Goal: Task Accomplishment & Management: Manage account settings

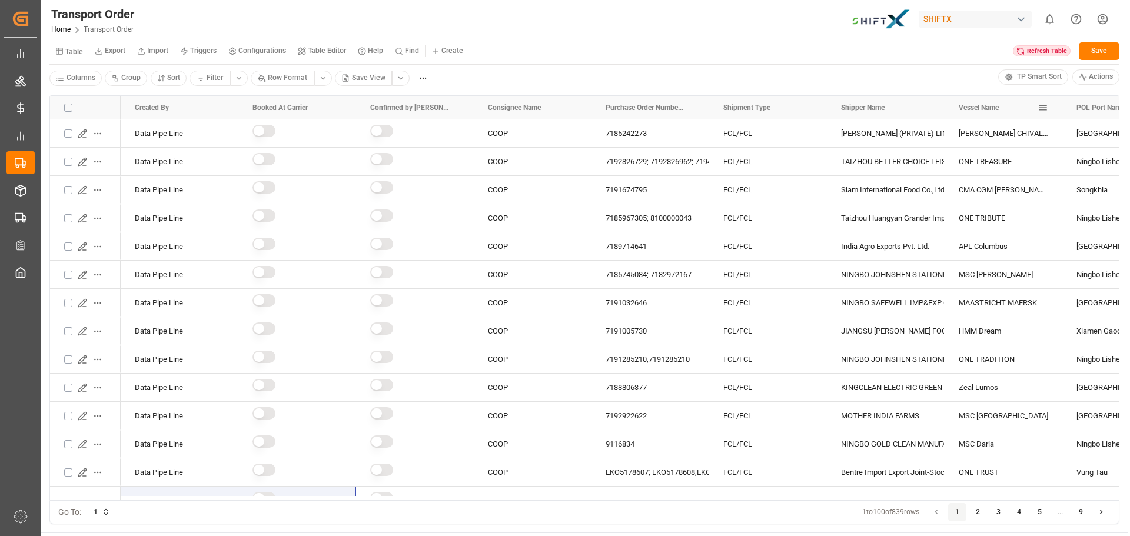
scroll to position [2296, 0]
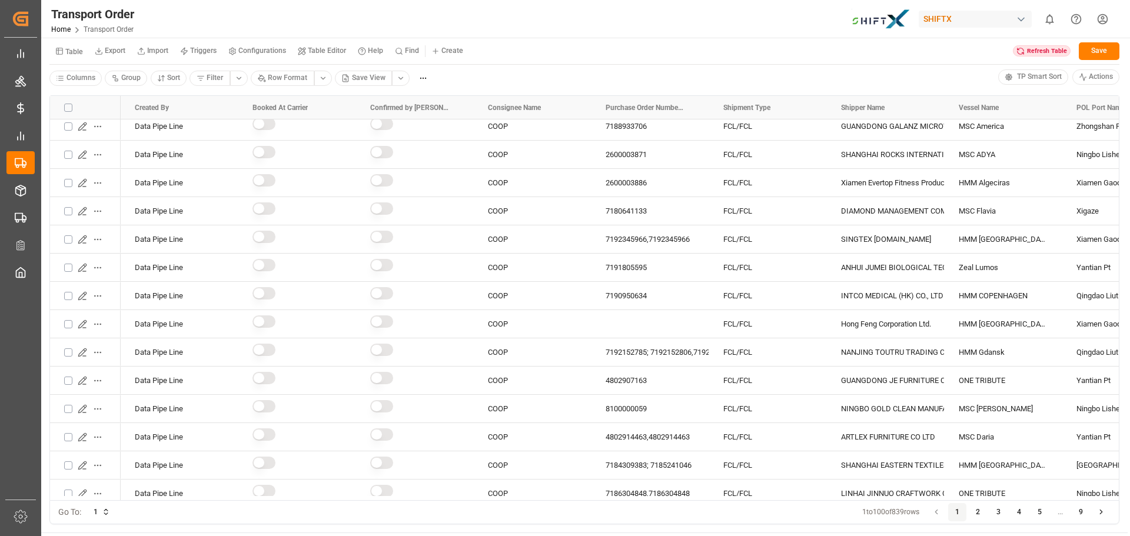
click at [1032, 55] on div "Refresh Table" at bounding box center [1042, 51] width 58 height 12
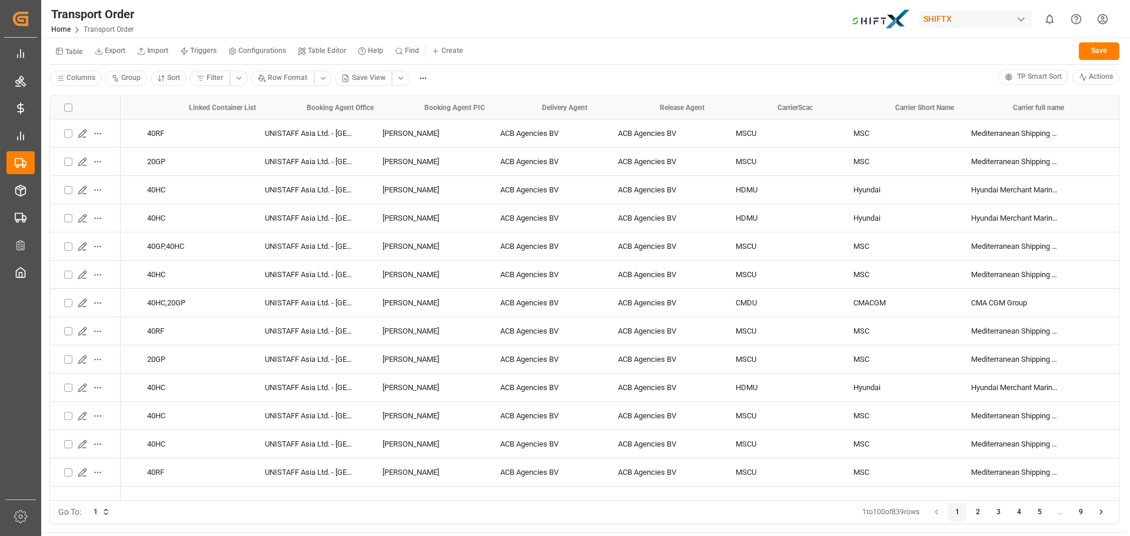
scroll to position [0, 4067]
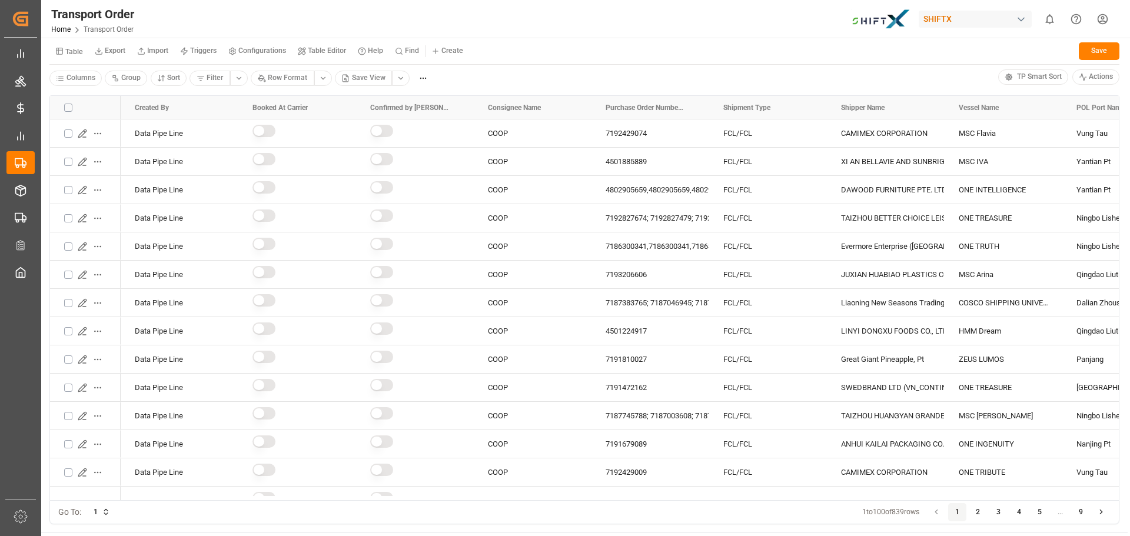
click at [419, 51] on small "Find" at bounding box center [412, 50] width 14 height 7
type input "史"
type input "昨"
type input "A"
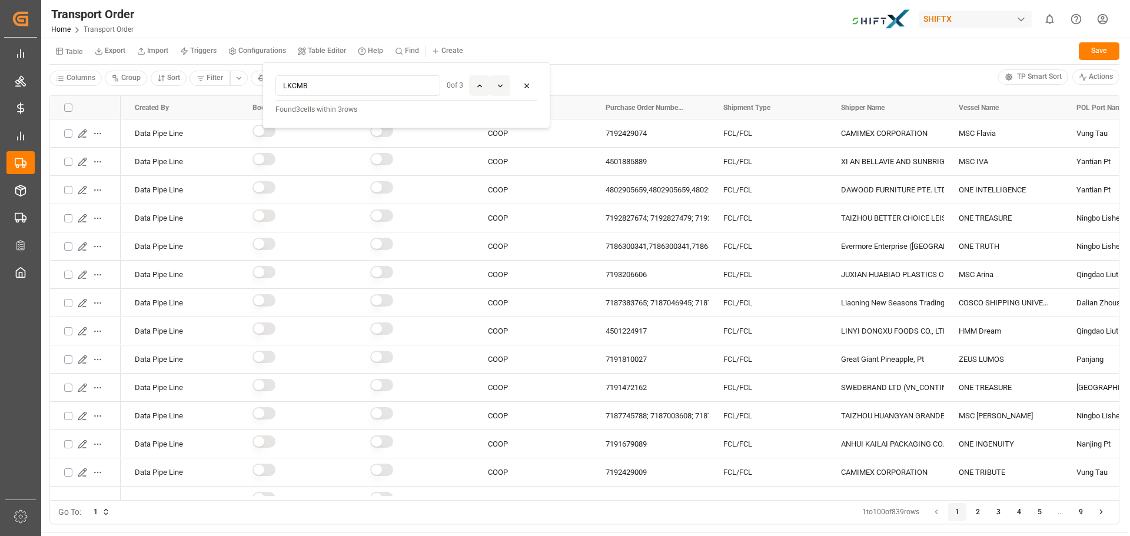
type input "LKCMB"
click at [337, 114] on p "Found 3 cells within 3 rows" at bounding box center [407, 110] width 262 height 11
click at [338, 109] on p "Found 3 cells within 3 rows" at bounding box center [407, 110] width 262 height 11
click at [475, 112] on p "Found 3 cells within 3 rows" at bounding box center [407, 110] width 262 height 11
click at [500, 86] on icon at bounding box center [500, 86] width 8 height 8
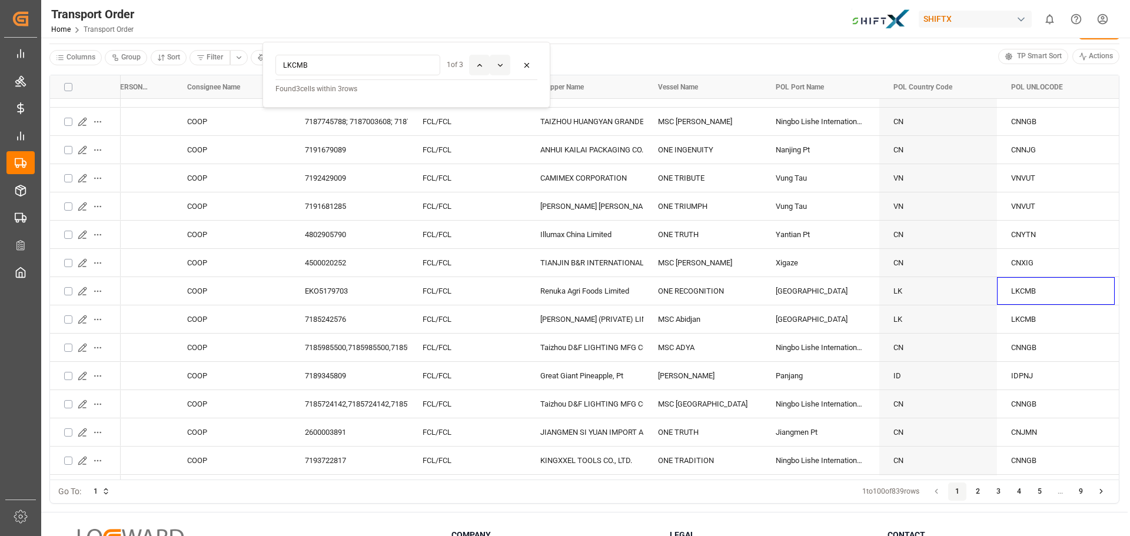
scroll to position [278, 0]
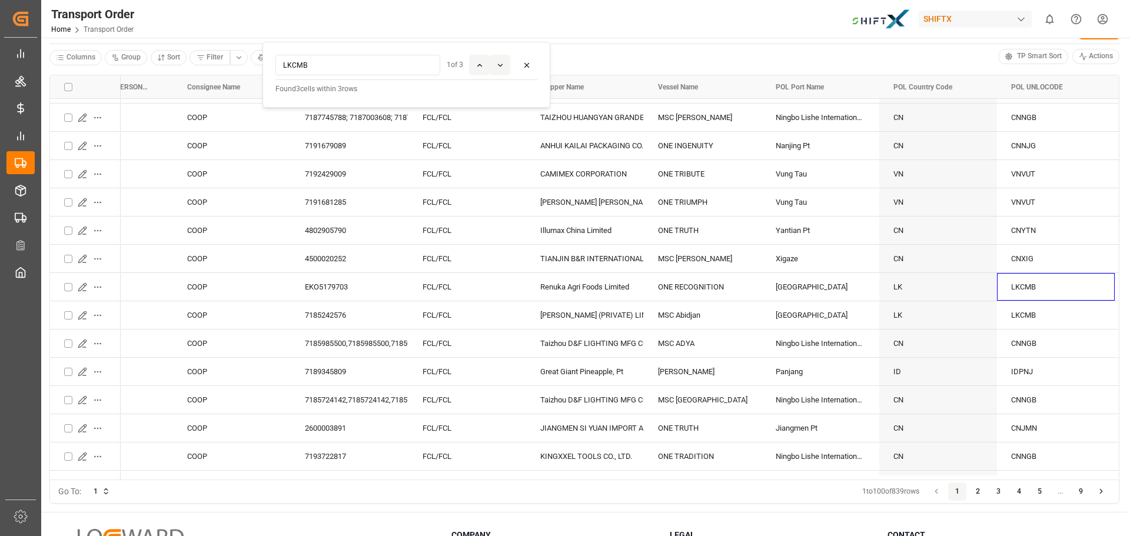
click at [501, 67] on icon at bounding box center [500, 65] width 8 height 8
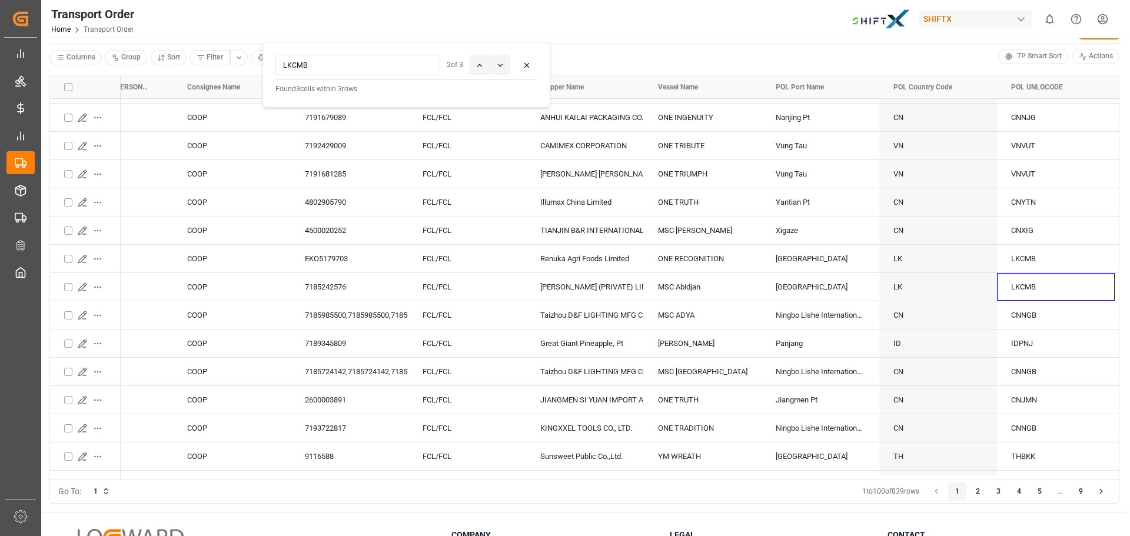
click at [501, 67] on icon at bounding box center [500, 65] width 8 height 8
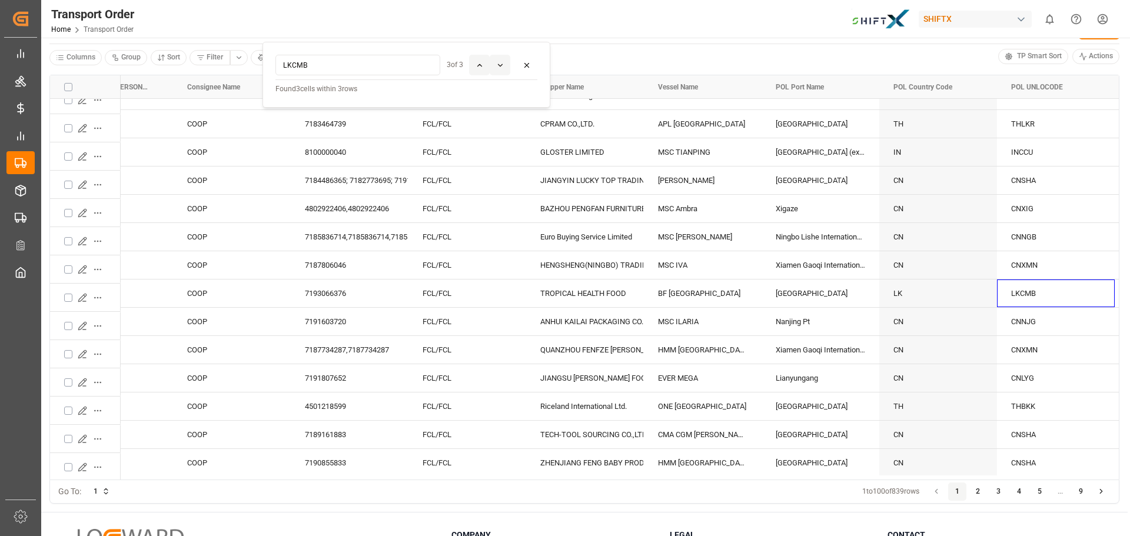
scroll to position [1630, 0]
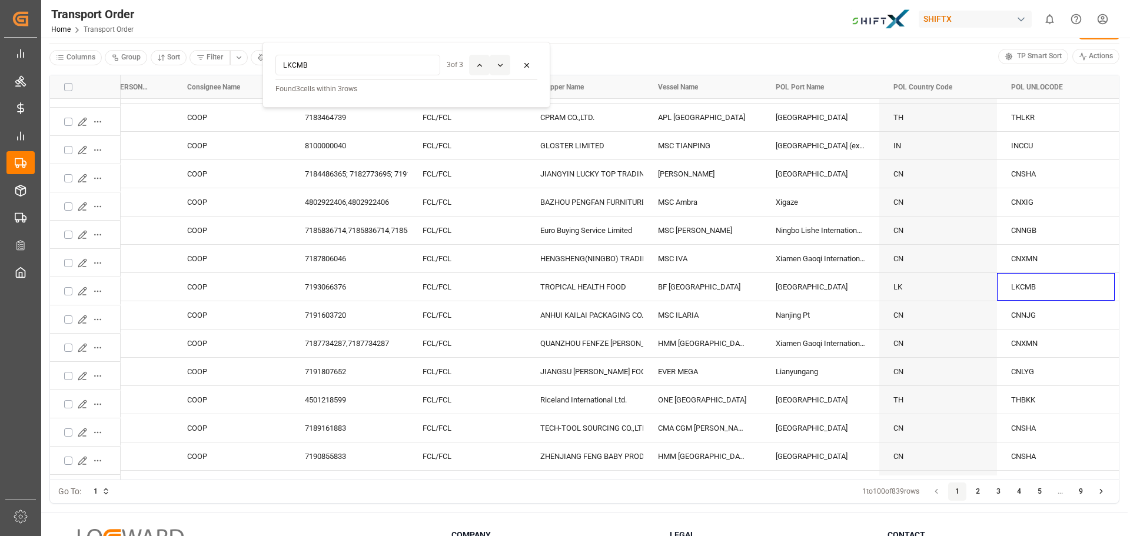
click at [528, 65] on icon at bounding box center [527, 65] width 4 height 4
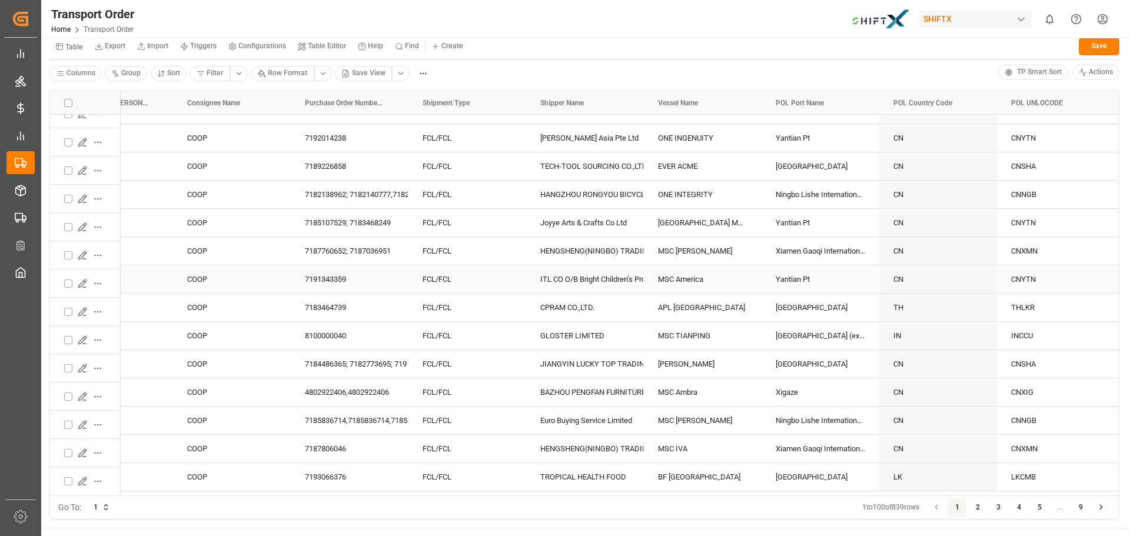
scroll to position [1454, 0]
click at [1097, 101] on span at bounding box center [1095, 103] width 11 height 11
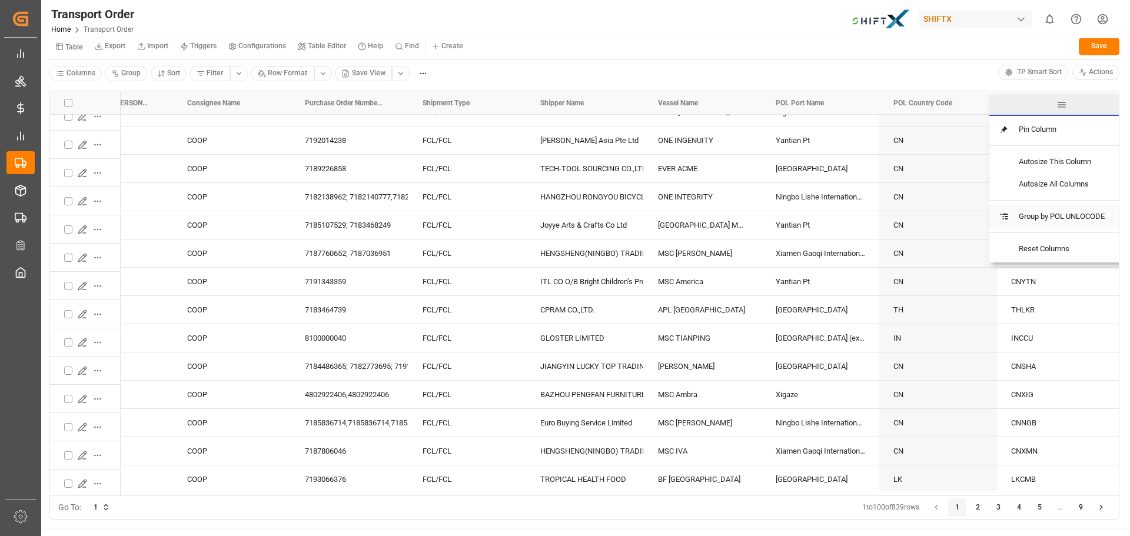
click at [1040, 217] on span "Group by POL UNLOCODE" at bounding box center [1062, 216] width 105 height 22
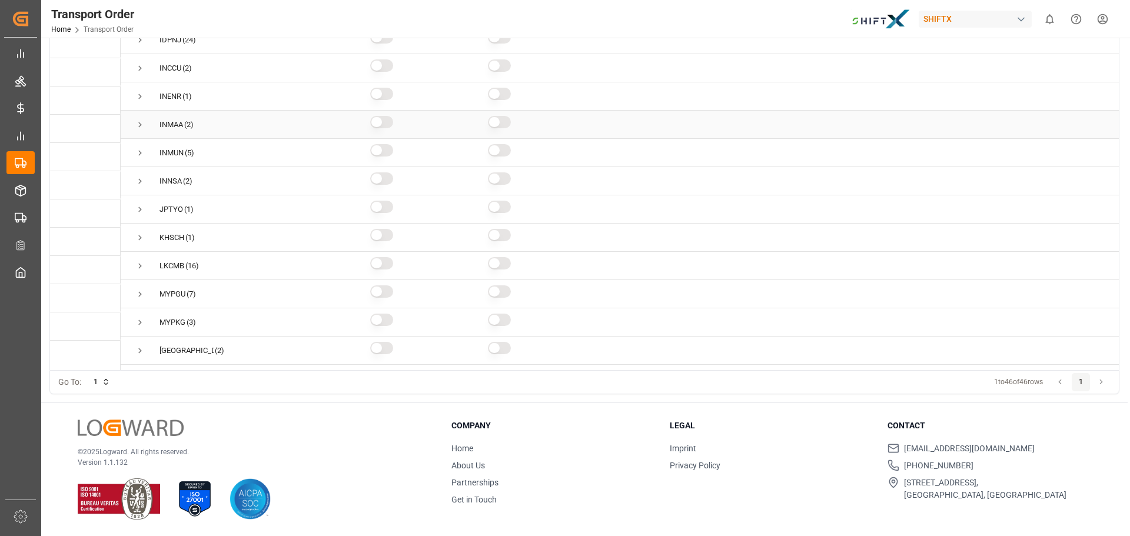
scroll to position [707, 0]
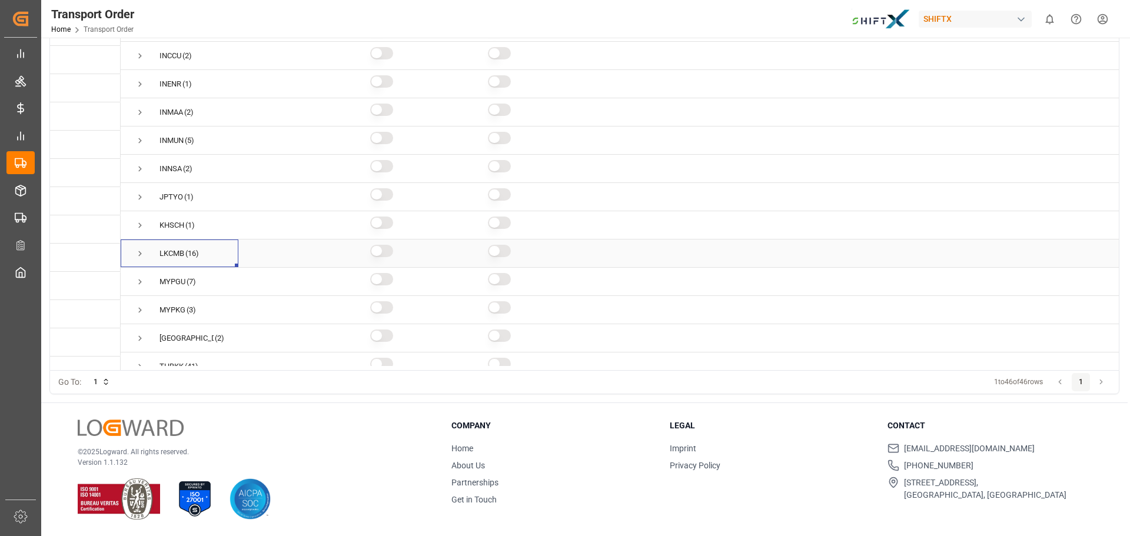
click at [140, 253] on span "Press SPACE to select this row." at bounding box center [140, 253] width 11 height 11
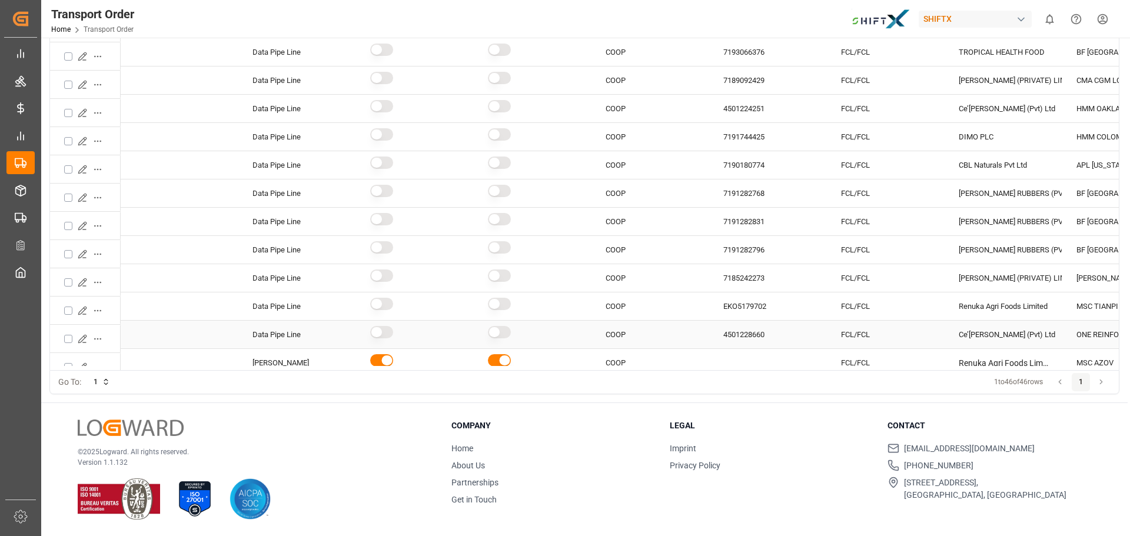
scroll to position [1178, 0]
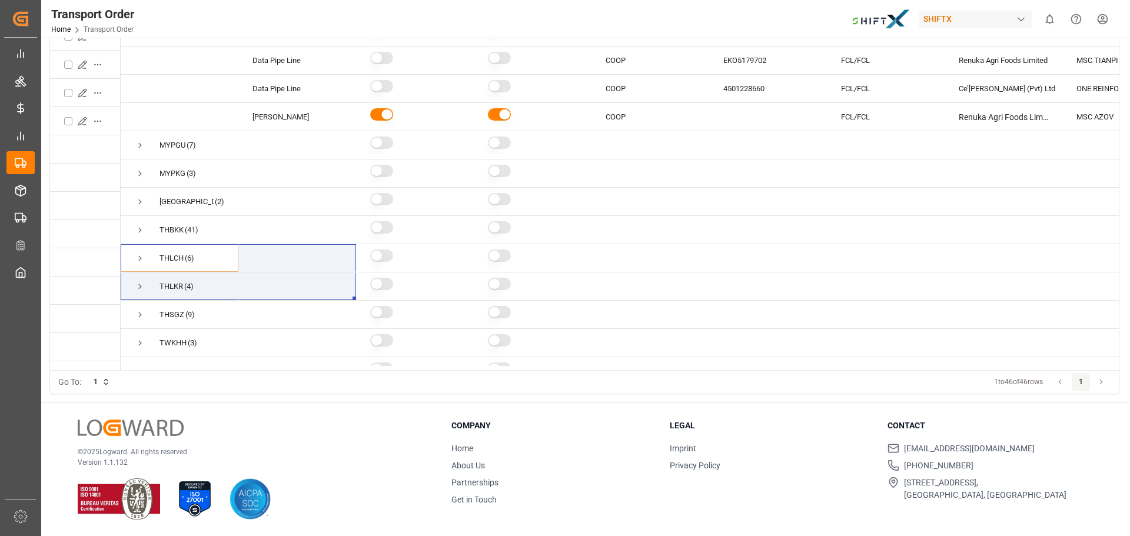
drag, startPoint x: 225, startPoint y: 366, endPoint x: 267, endPoint y: 358, distance: 42.5
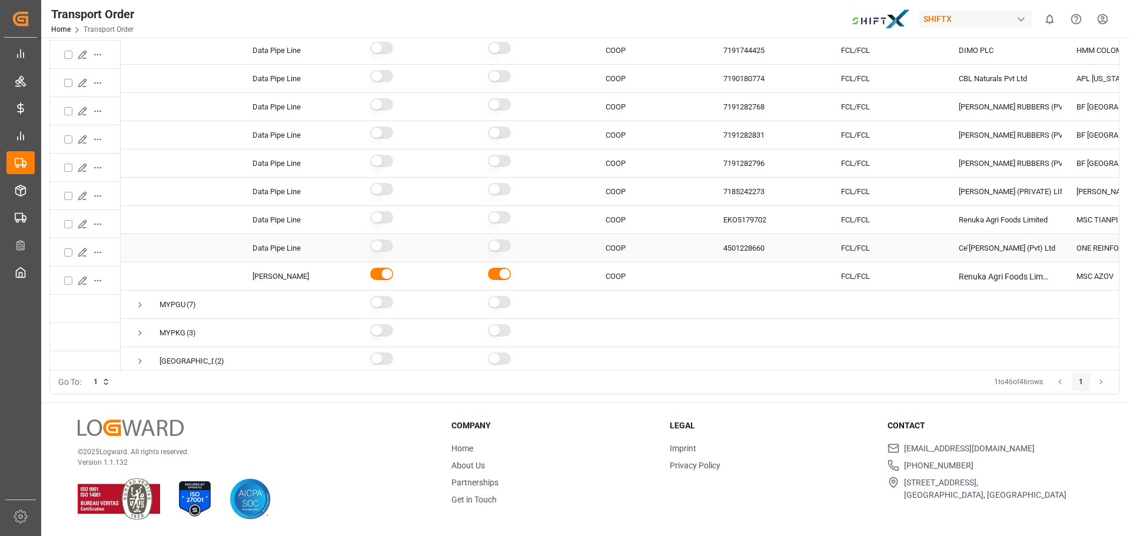
scroll to position [1142, 0]
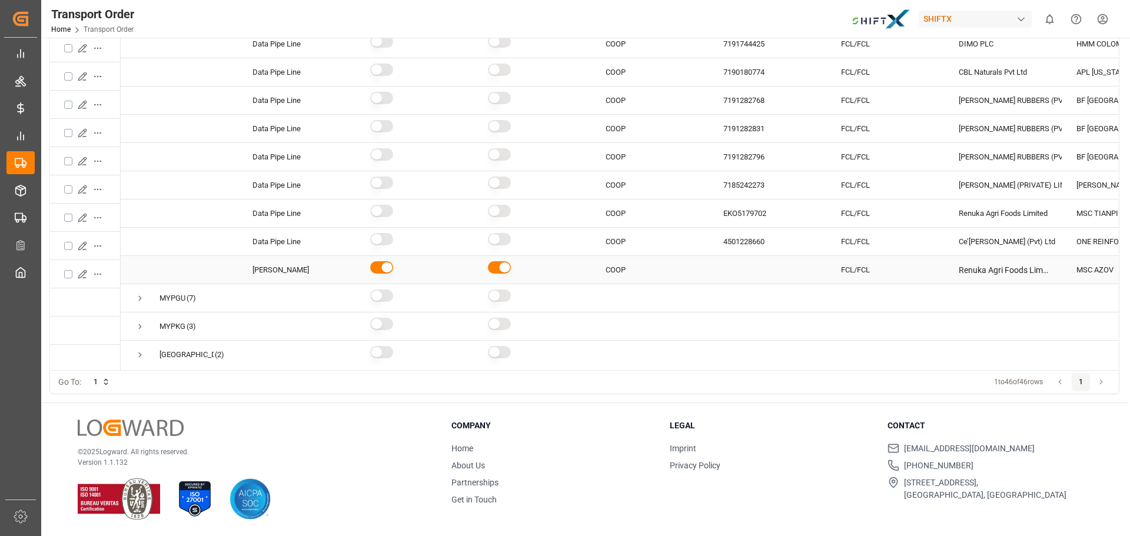
click at [755, 272] on div "Press SPACE to select this row." at bounding box center [768, 270] width 89 height 26
click at [769, 300] on div "No Template Defined!" at bounding box center [768, 310] width 99 height 88
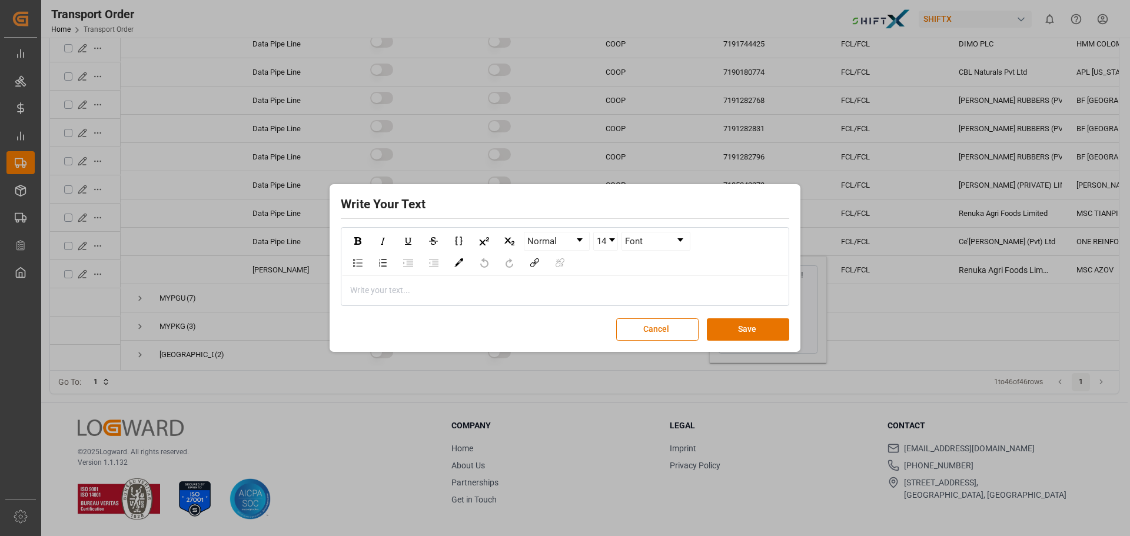
click at [396, 285] on div "rdw-editor" at bounding box center [565, 290] width 429 height 12
click at [762, 331] on button "Save" at bounding box center [748, 330] width 82 height 22
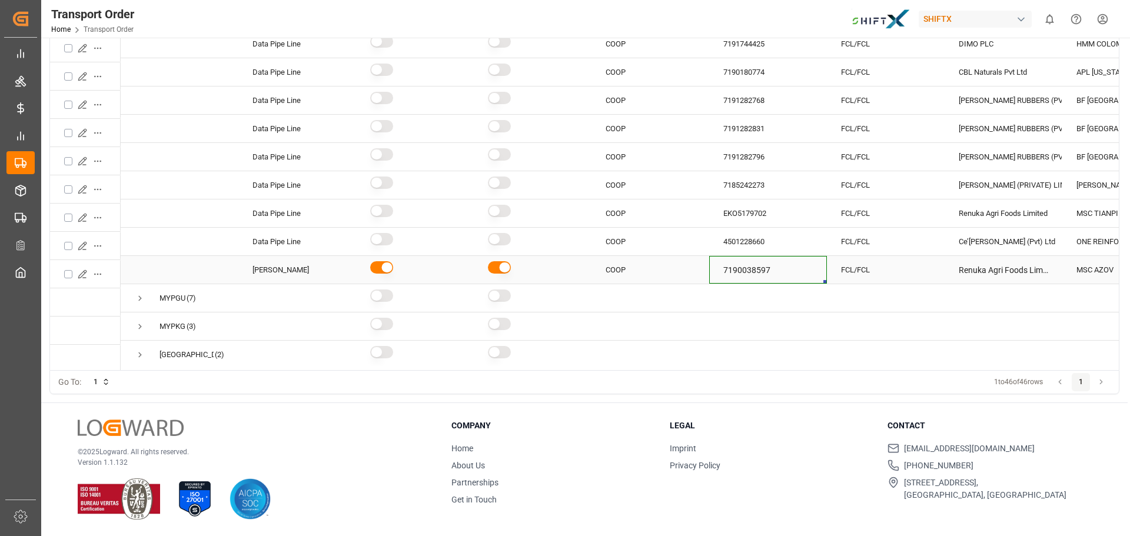
drag, startPoint x: 802, startPoint y: 275, endPoint x: 791, endPoint y: 282, distance: 13.2
click at [800, 278] on p "7190038597" at bounding box center [768, 270] width 89 height 27
click at [752, 330] on div "Press SPACE to select this row." at bounding box center [768, 326] width 89 height 26
drag, startPoint x: 666, startPoint y: 384, endPoint x: 654, endPoint y: 373, distance: 16.2
click at [667, 380] on div "Go To: 1 1 to 46 of 46 rows Previous page 1 Next page" at bounding box center [584, 382] width 1070 height 24
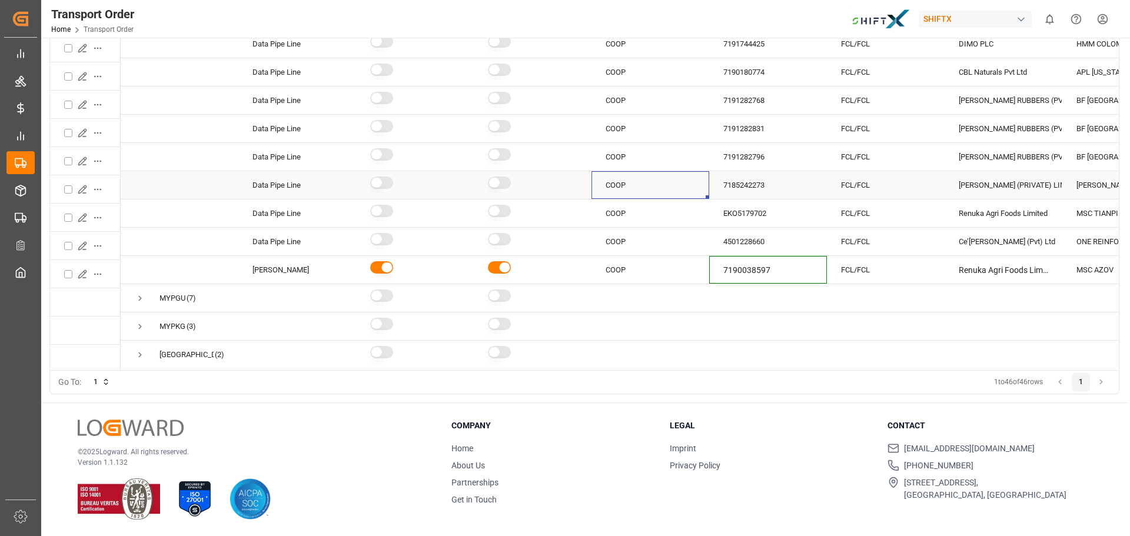
click at [604, 184] on div "COOP" at bounding box center [651, 185] width 118 height 28
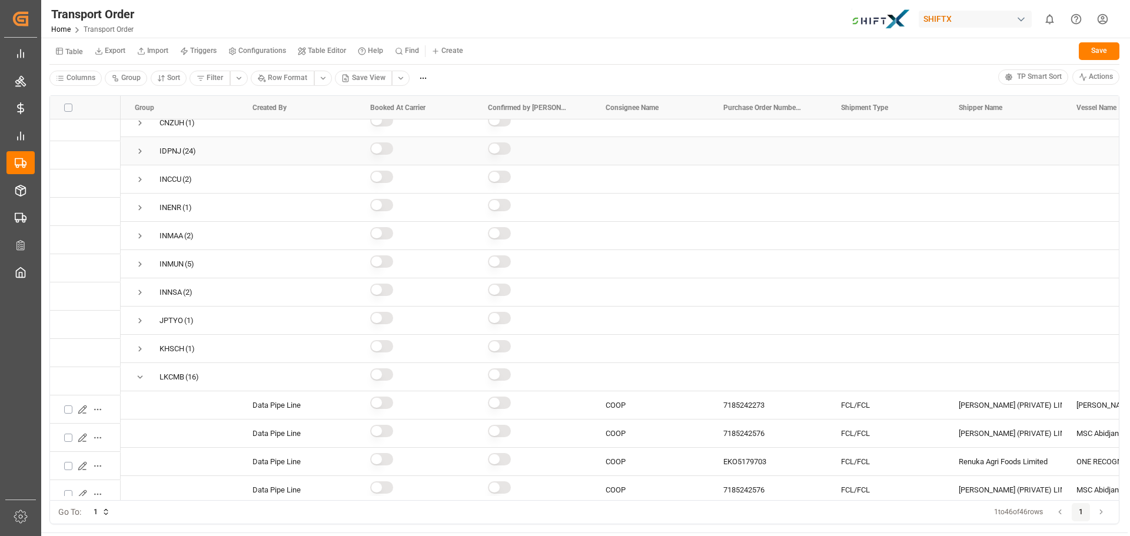
scroll to position [612, 0]
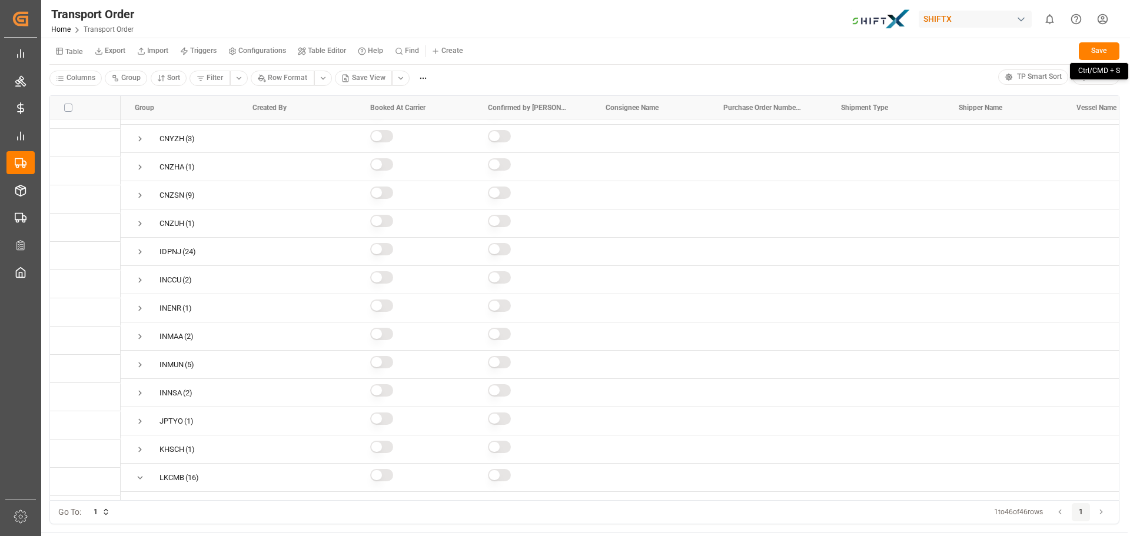
click at [1082, 55] on button "Save" at bounding box center [1099, 51] width 41 height 18
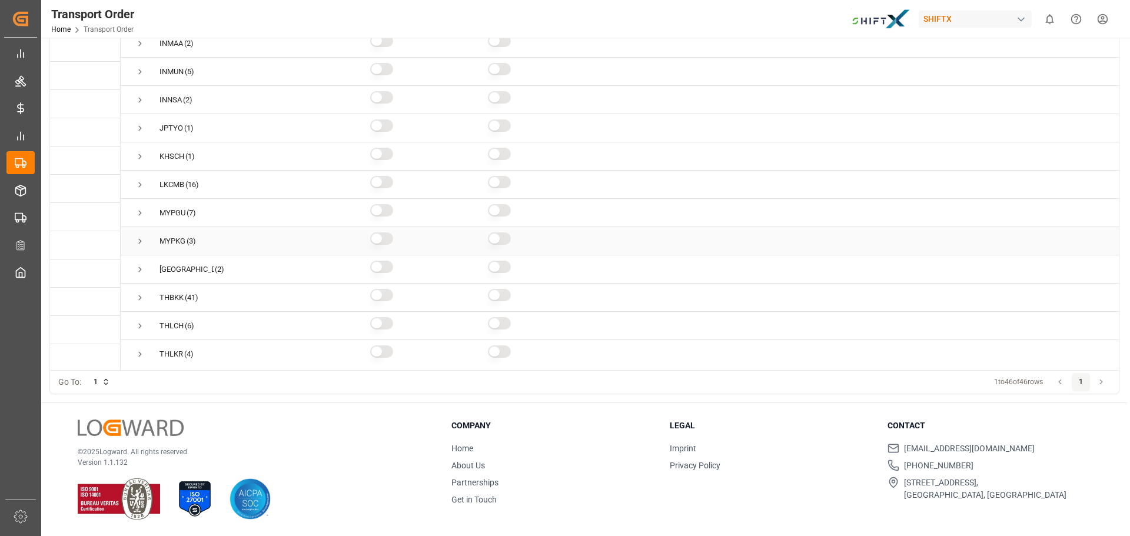
scroll to position [747, 0]
click at [161, 208] on div "LKCMB" at bounding box center [172, 213] width 25 height 27
click at [139, 211] on span "Press SPACE to select this row." at bounding box center [140, 213] width 11 height 11
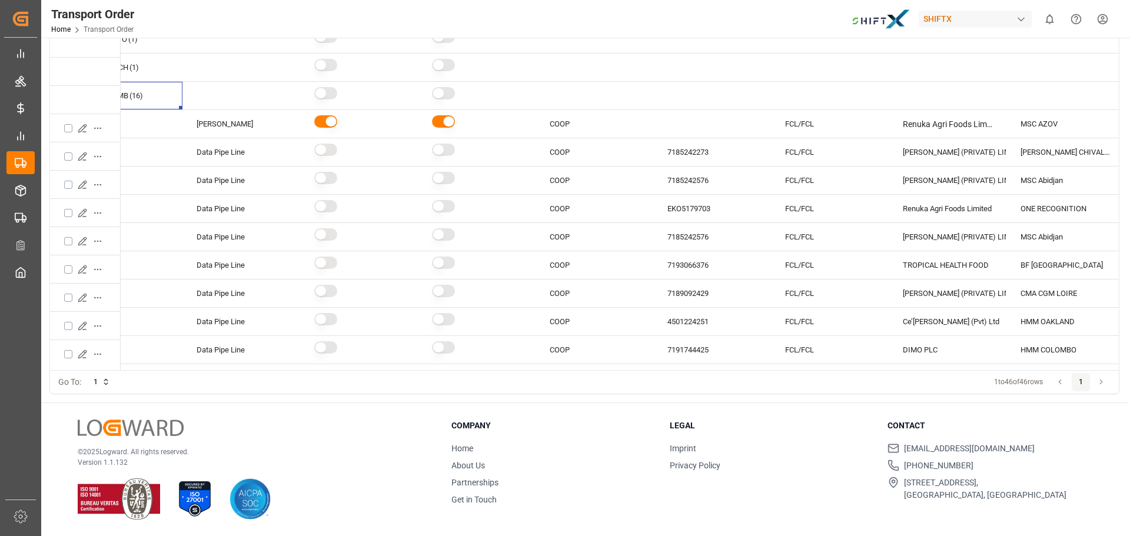
scroll to position [0, 0]
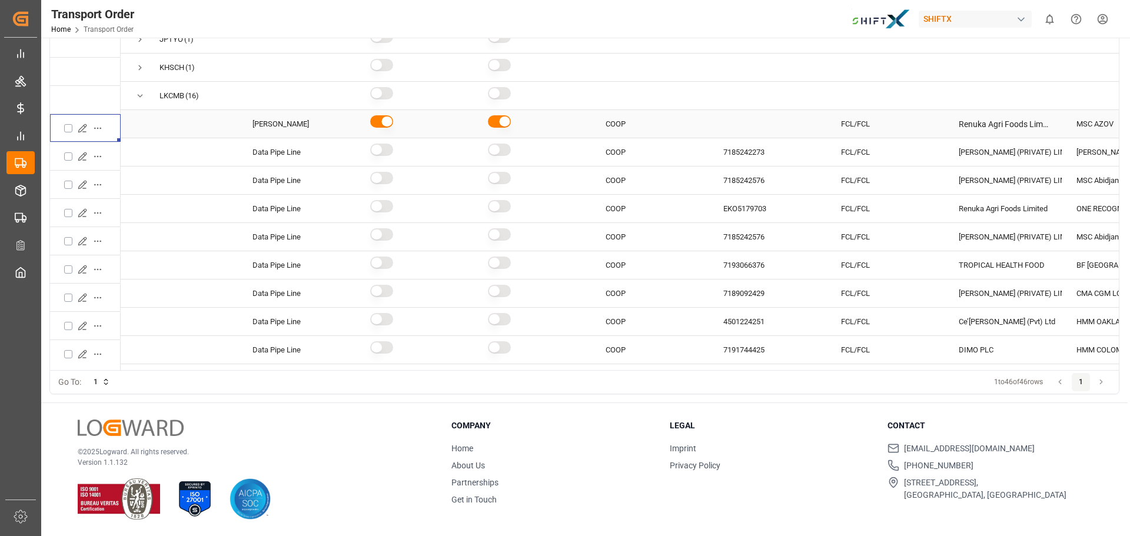
click at [79, 126] on icon "Press SPACE to select this row." at bounding box center [82, 128] width 9 height 9
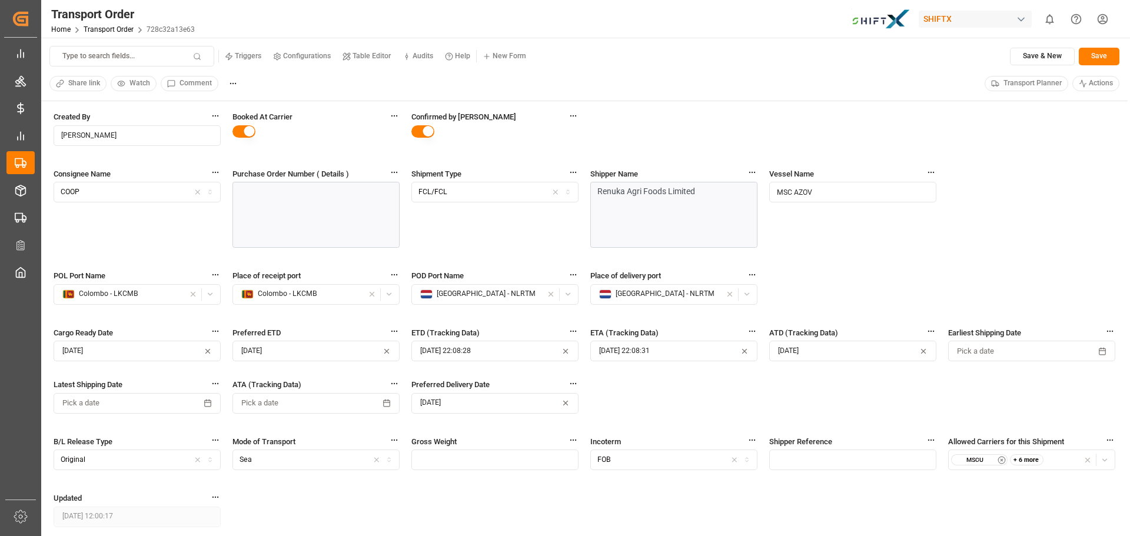
drag, startPoint x: 245, startPoint y: 134, endPoint x: 353, endPoint y: 132, distance: 108.4
click at [245, 132] on button "button" at bounding box center [244, 131] width 23 height 12
click at [416, 131] on button "button" at bounding box center [423, 131] width 23 height 12
click at [339, 187] on div at bounding box center [316, 215] width 167 height 66
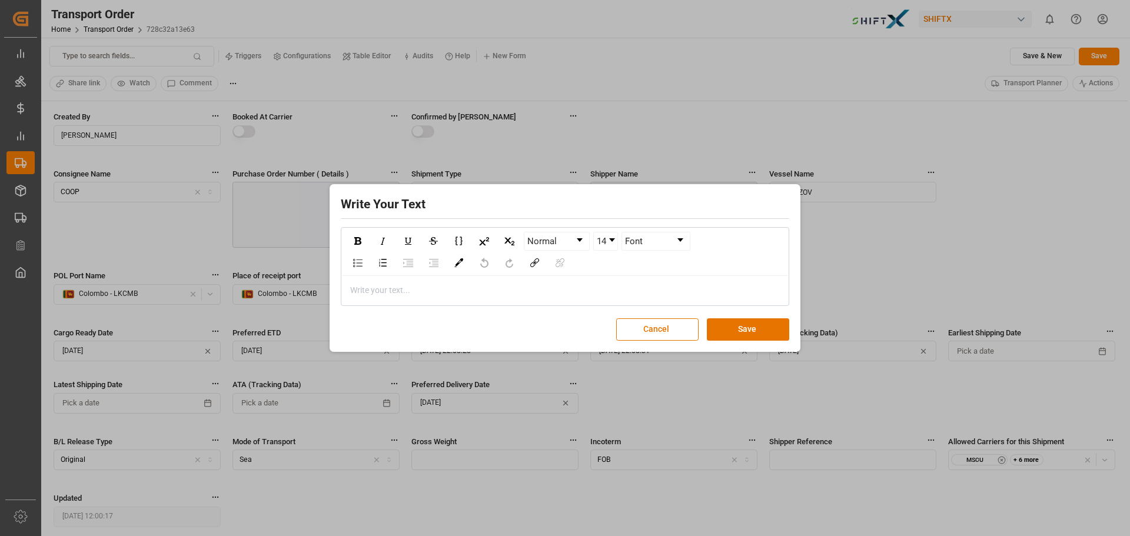
click at [426, 291] on div "rdw-editor" at bounding box center [565, 290] width 429 height 12
click at [762, 327] on button "Save" at bounding box center [748, 330] width 82 height 22
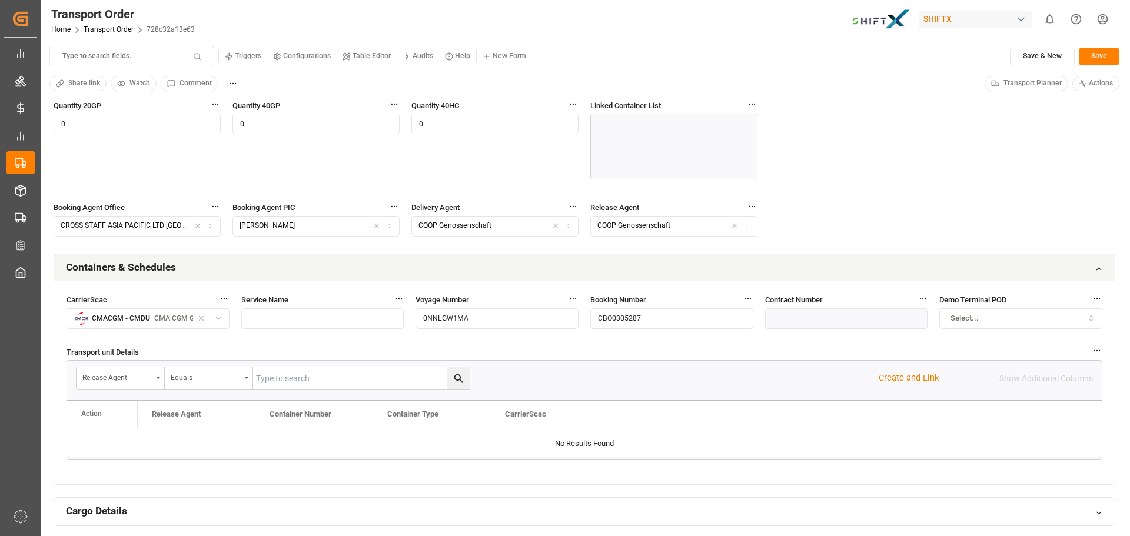
scroll to position [471, 0]
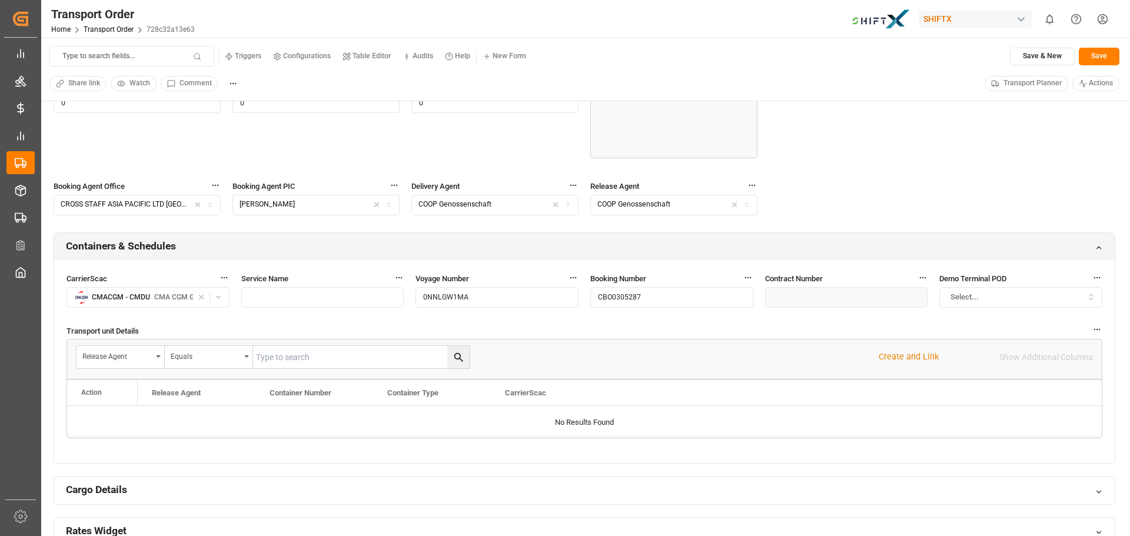
click at [1007, 296] on div "Select..." at bounding box center [1022, 297] width 158 height 11
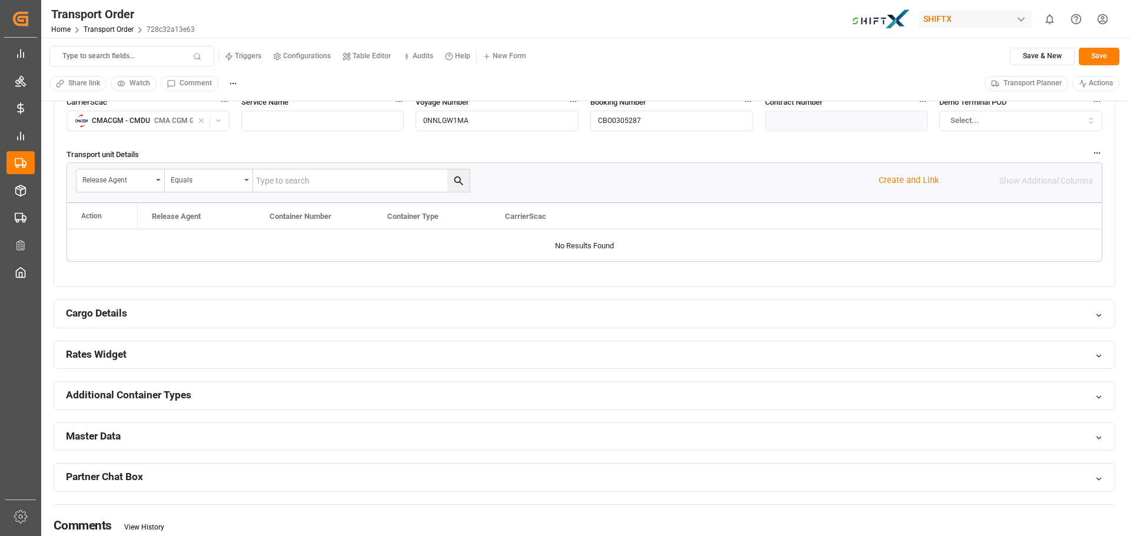
scroll to position [589, 0]
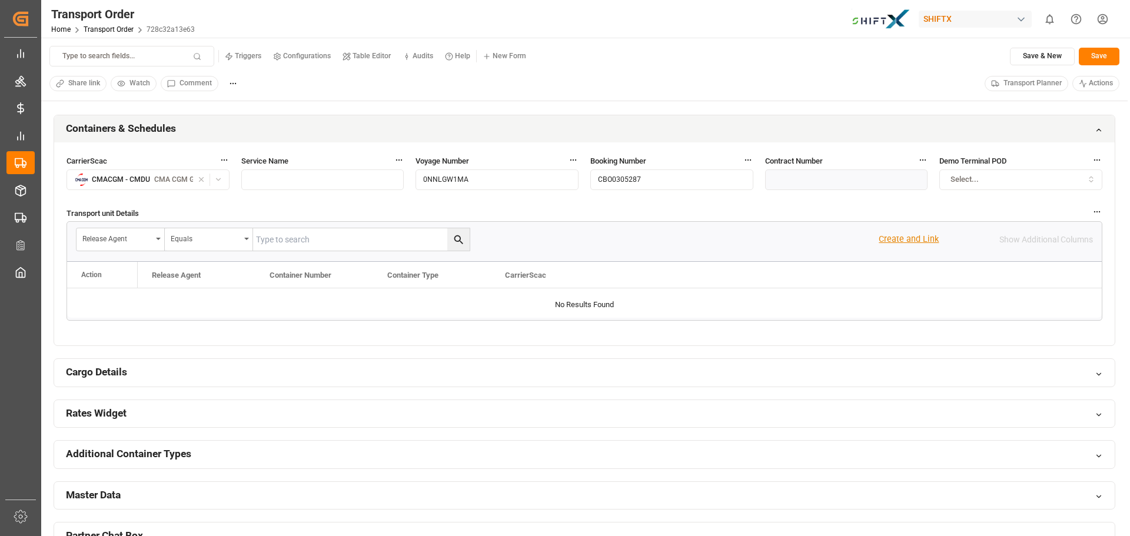
click at [914, 238] on div "Create and Link" at bounding box center [909, 239] width 60 height 13
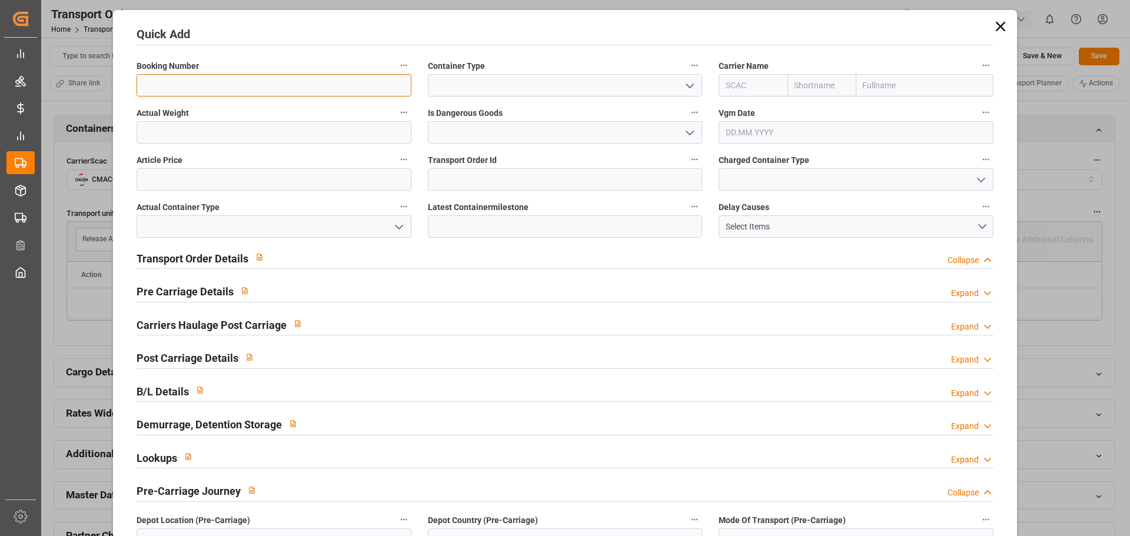
click at [240, 82] on input at bounding box center [274, 85] width 275 height 22
type input "CBO0305287"
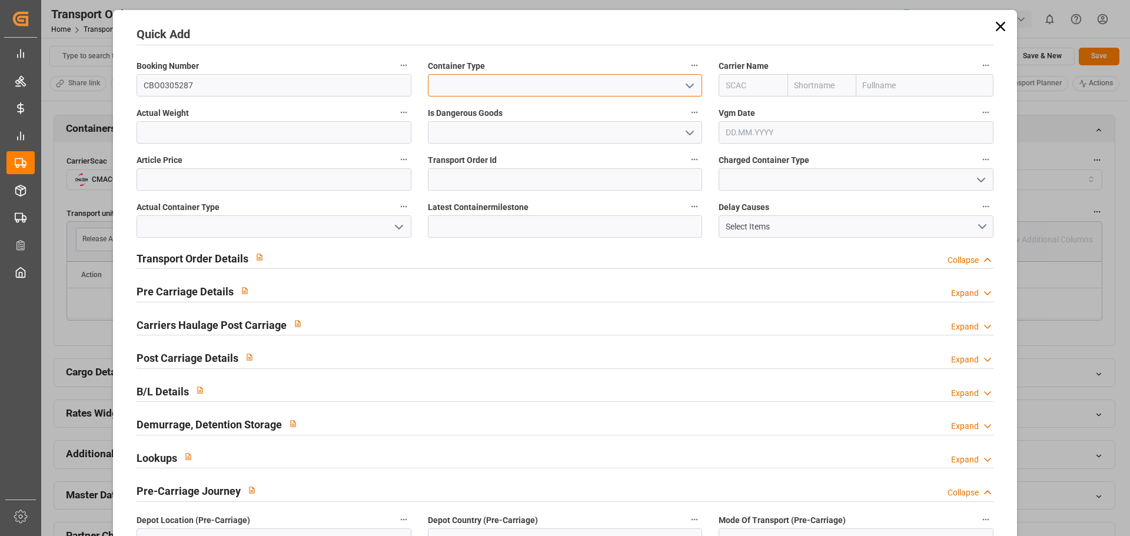
click at [520, 78] on input at bounding box center [565, 85] width 275 height 22
click at [687, 83] on icon "open menu" at bounding box center [690, 86] width 14 height 14
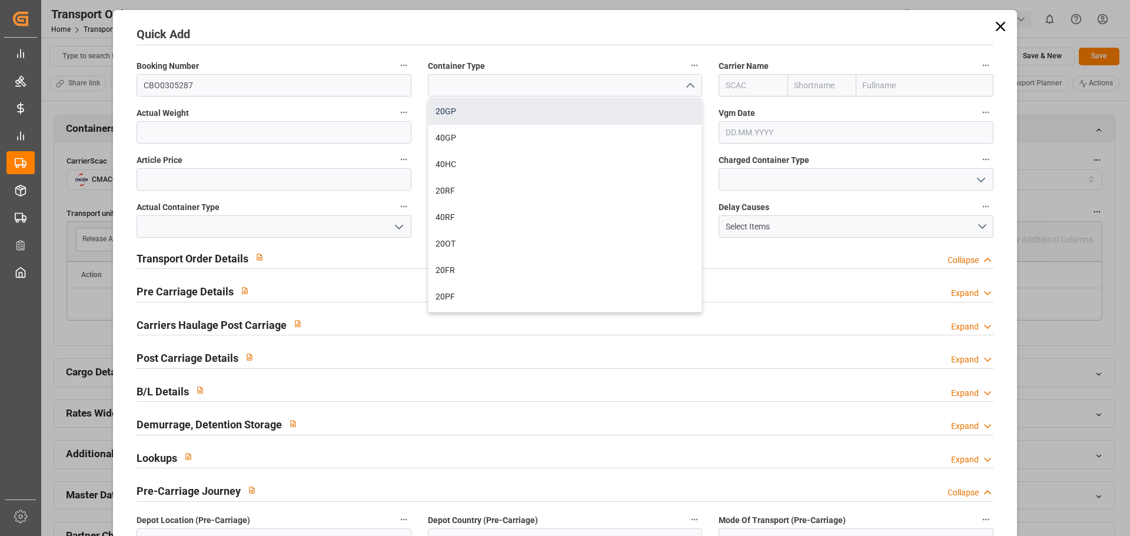
click at [486, 110] on div "20GP" at bounding box center [566, 111] width 274 height 26
type input "20GP"
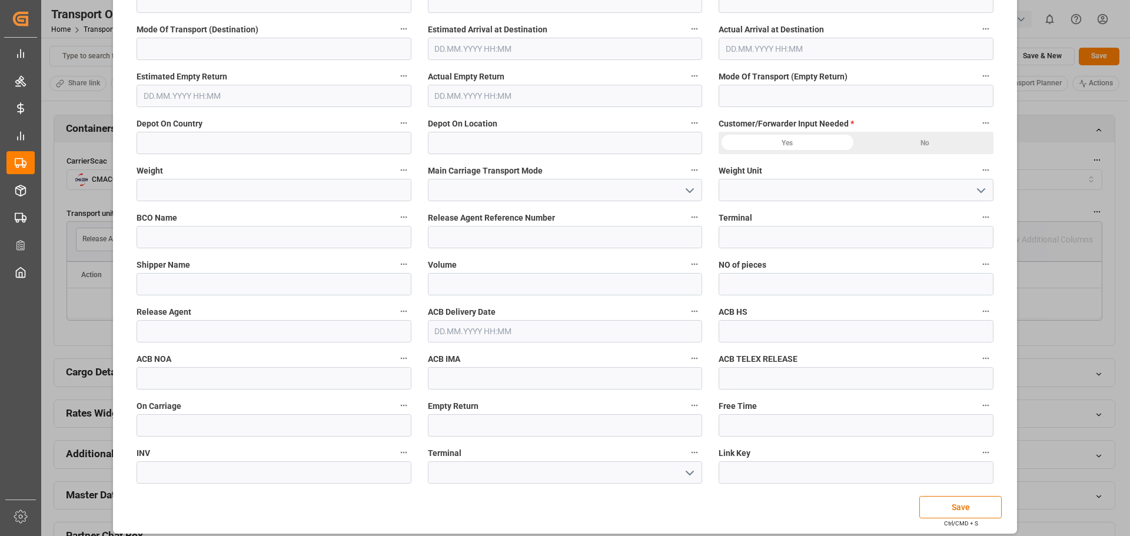
scroll to position [2496, 0]
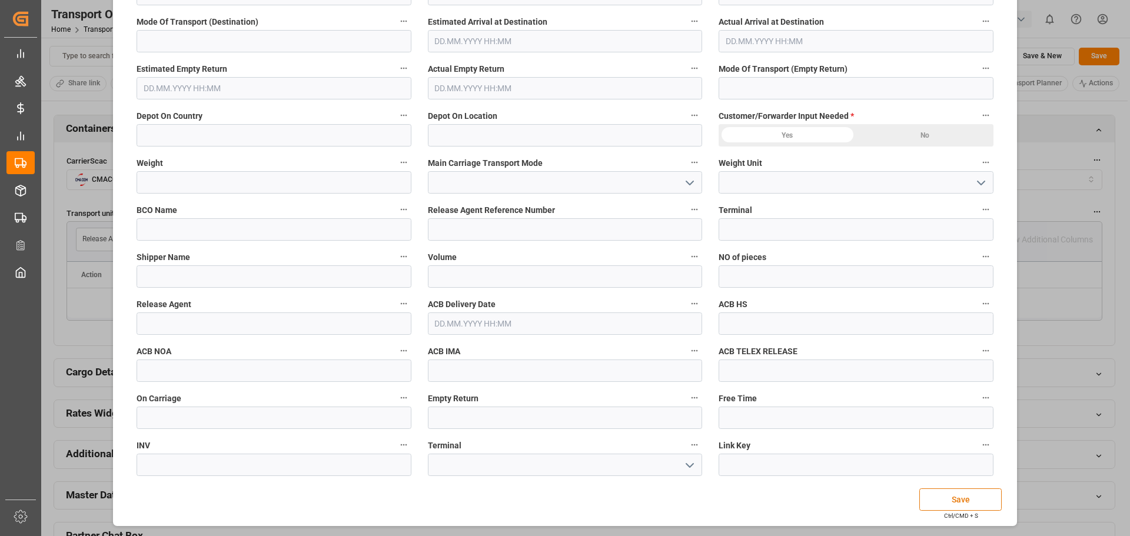
click at [959, 499] on button "Save" at bounding box center [961, 500] width 82 height 22
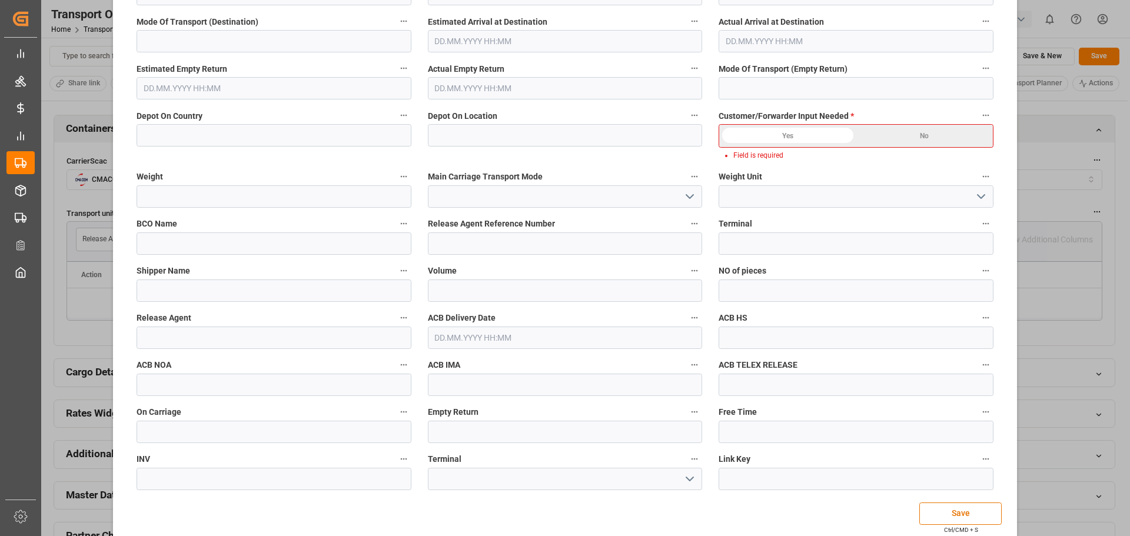
click at [794, 144] on div "Yes" at bounding box center [787, 136] width 137 height 22
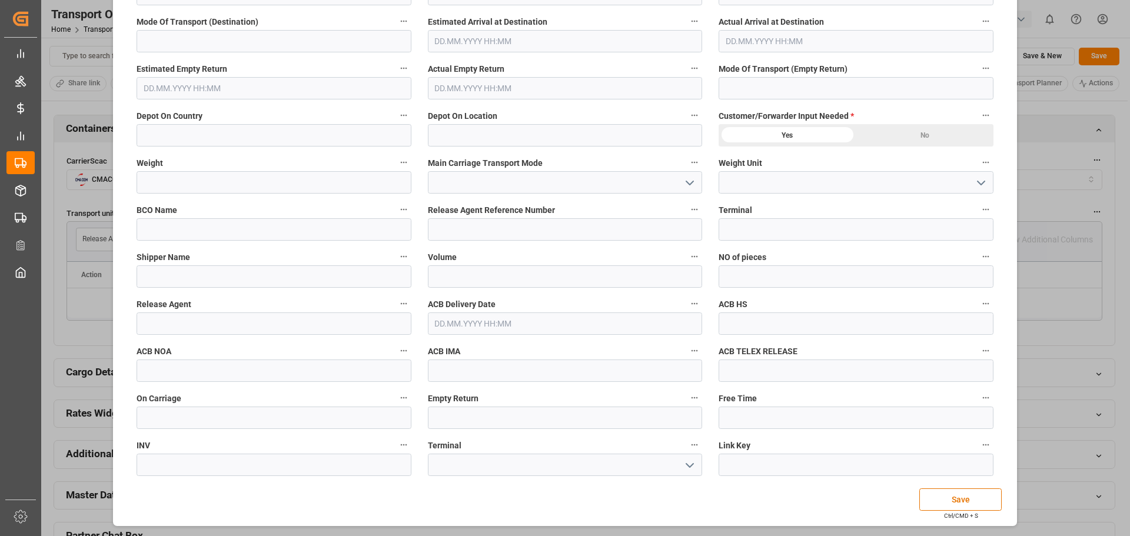
click at [779, 135] on div "Yes" at bounding box center [787, 135] width 137 height 22
click at [961, 497] on button "Save" at bounding box center [961, 500] width 82 height 22
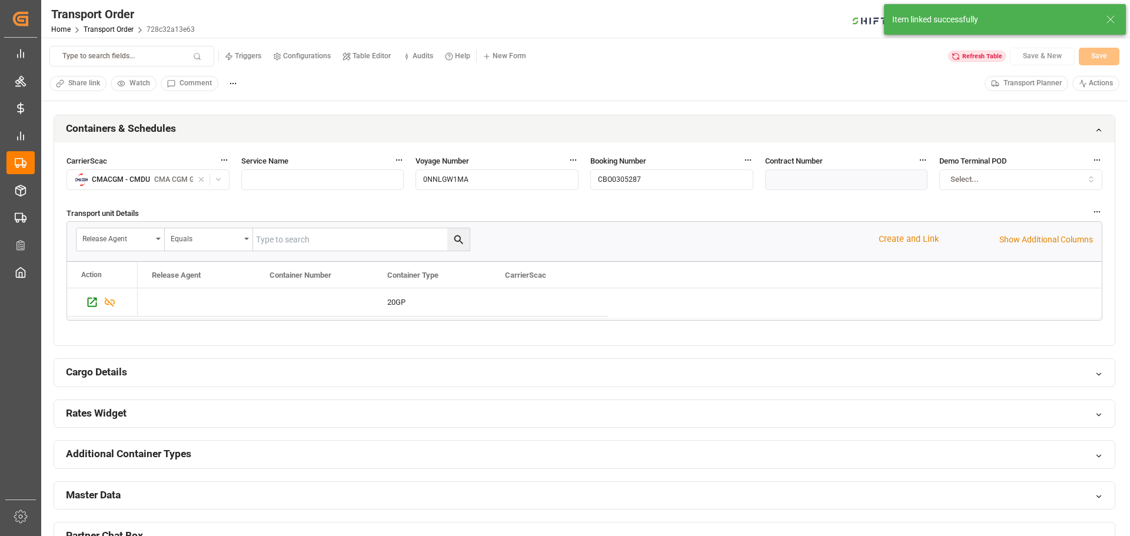
click at [977, 56] on div "Refresh Table" at bounding box center [978, 57] width 58 height 12
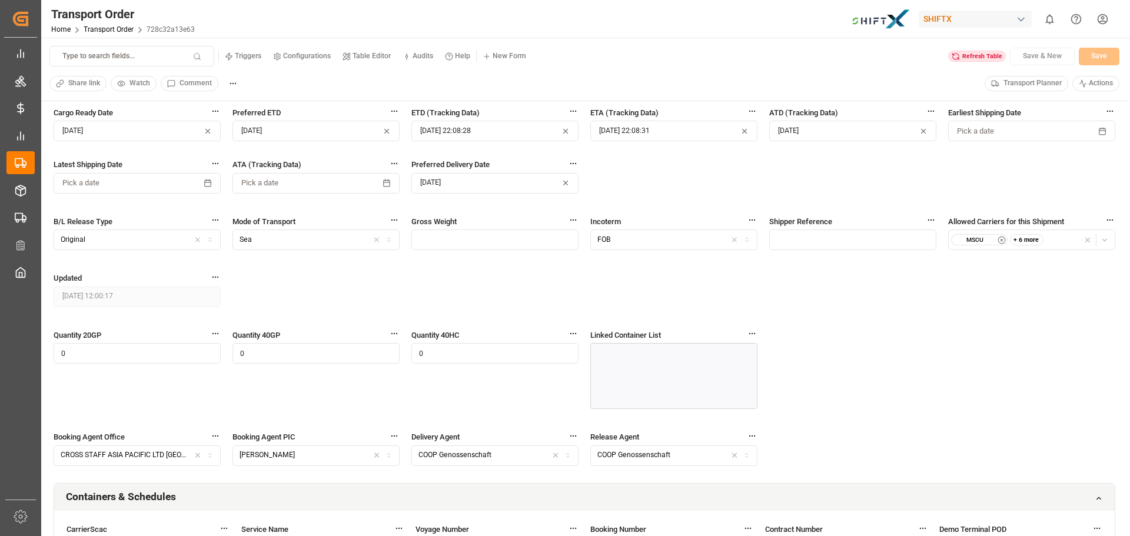
scroll to position [177, 0]
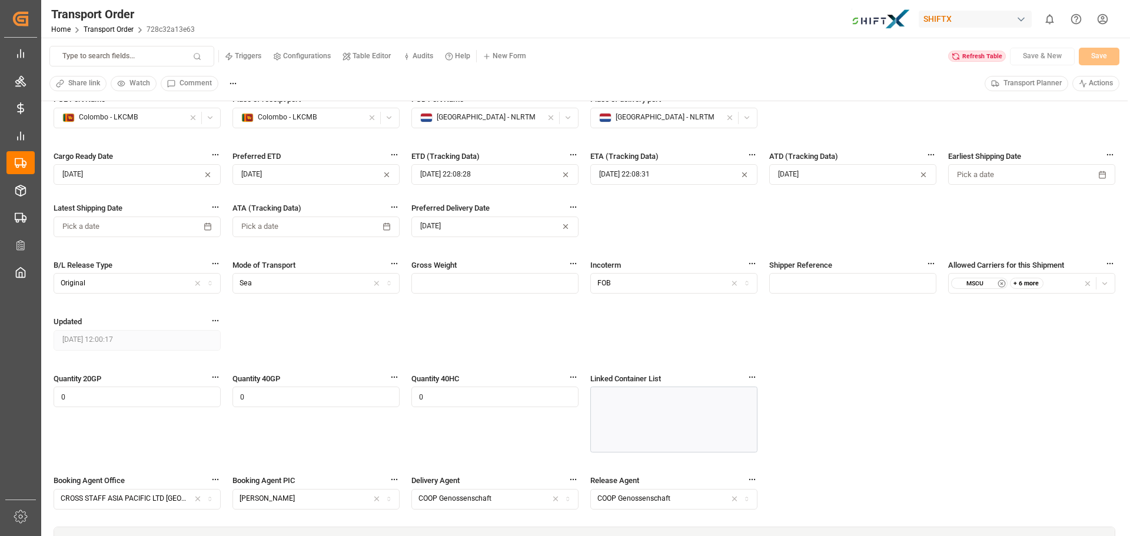
click at [981, 57] on div "Refresh Table" at bounding box center [978, 57] width 58 height 12
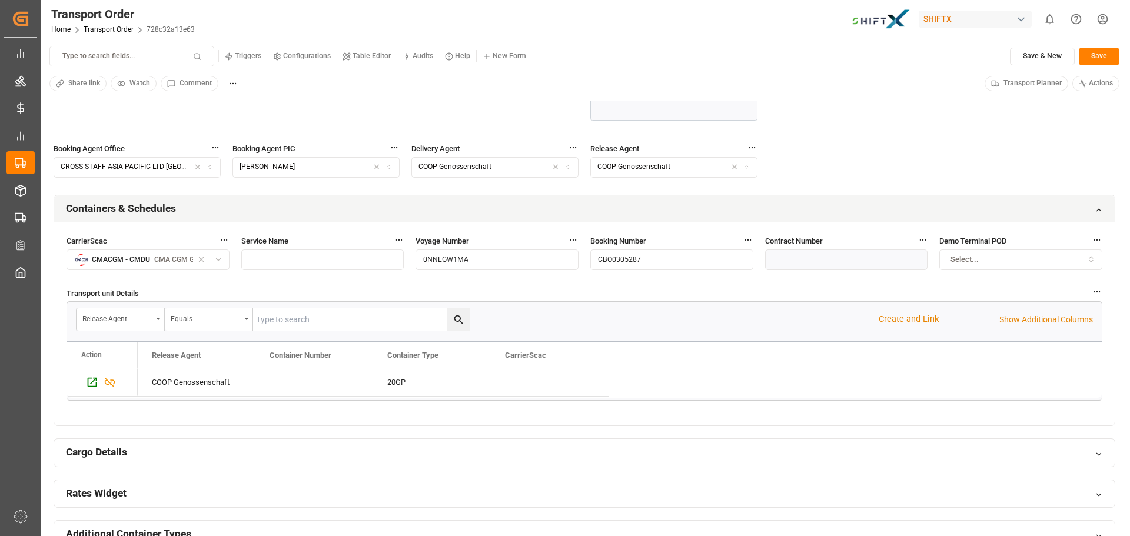
scroll to position [530, 0]
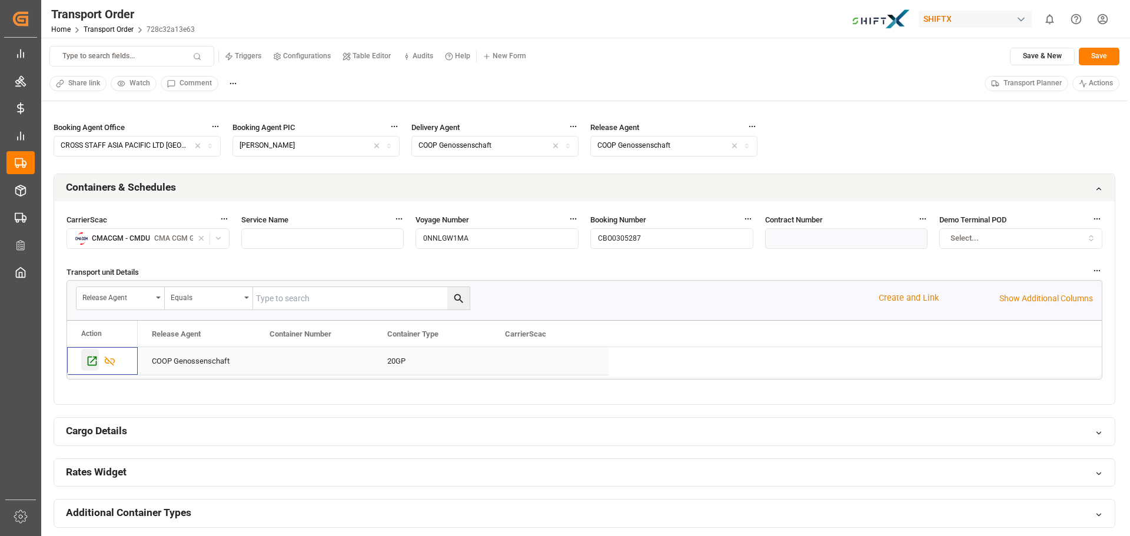
click at [88, 359] on icon "Press SPACE to select this row." at bounding box center [92, 361] width 9 height 9
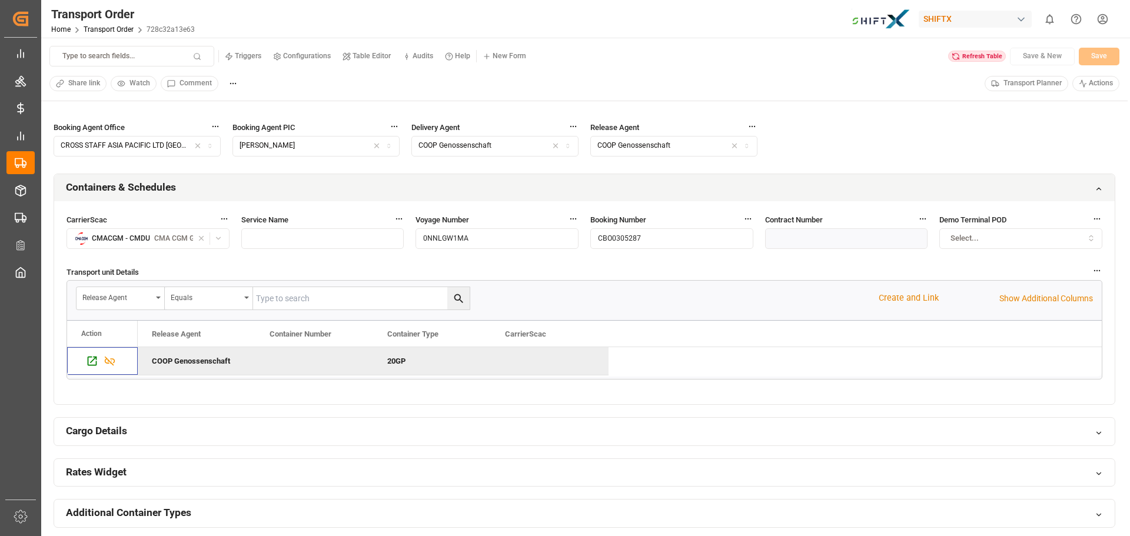
click at [986, 55] on div "Refresh Table" at bounding box center [978, 57] width 58 height 12
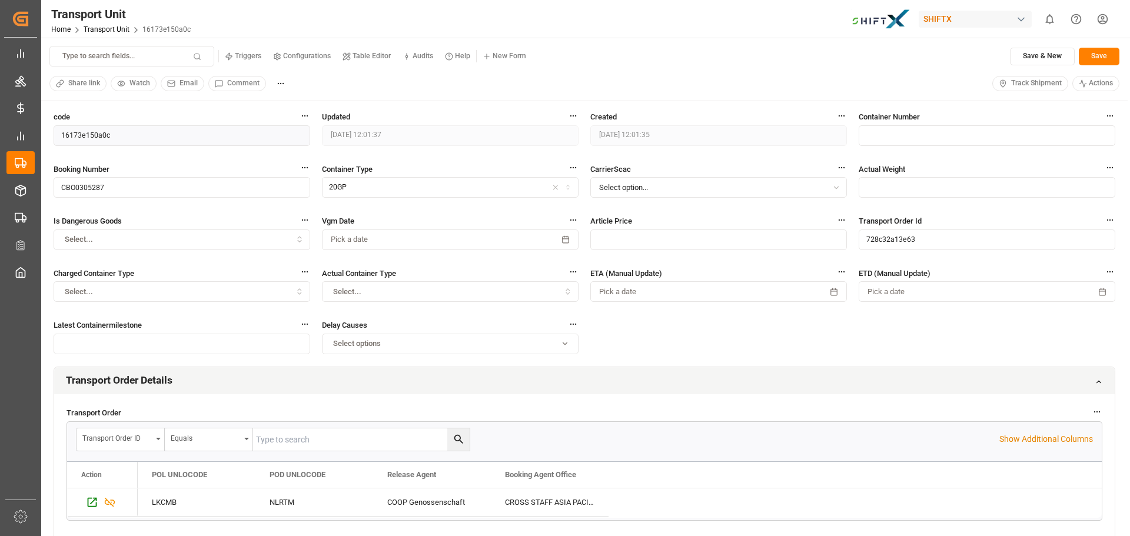
click at [874, 137] on input "text" at bounding box center [987, 135] width 257 height 21
paste input "7190038597"
type input "7190038597"
click at [655, 187] on button "Select option..." at bounding box center [719, 187] width 257 height 21
type input "CMA"
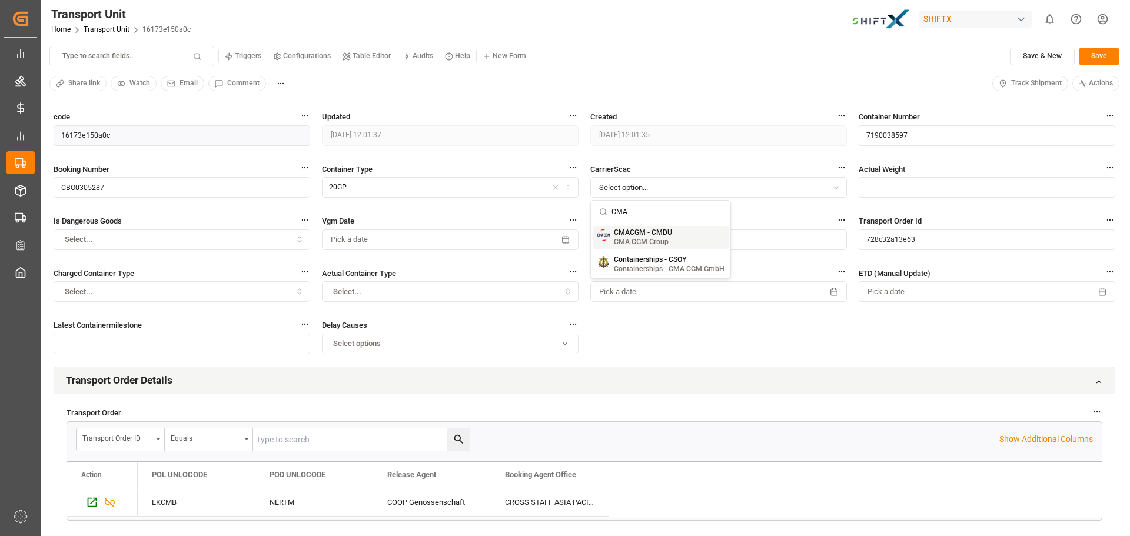
click at [665, 245] on small "CMA CGM Group" at bounding box center [643, 241] width 58 height 7
click at [731, 337] on div "code 16173e150a0c Updated 10.10.2025 12:01:37 Created 10.10.2025 12:01:35 Conta…" at bounding box center [585, 239] width 1062 height 256
click at [913, 178] on input "text" at bounding box center [987, 187] width 257 height 21
click at [501, 284] on button "Select..." at bounding box center [450, 291] width 257 height 21
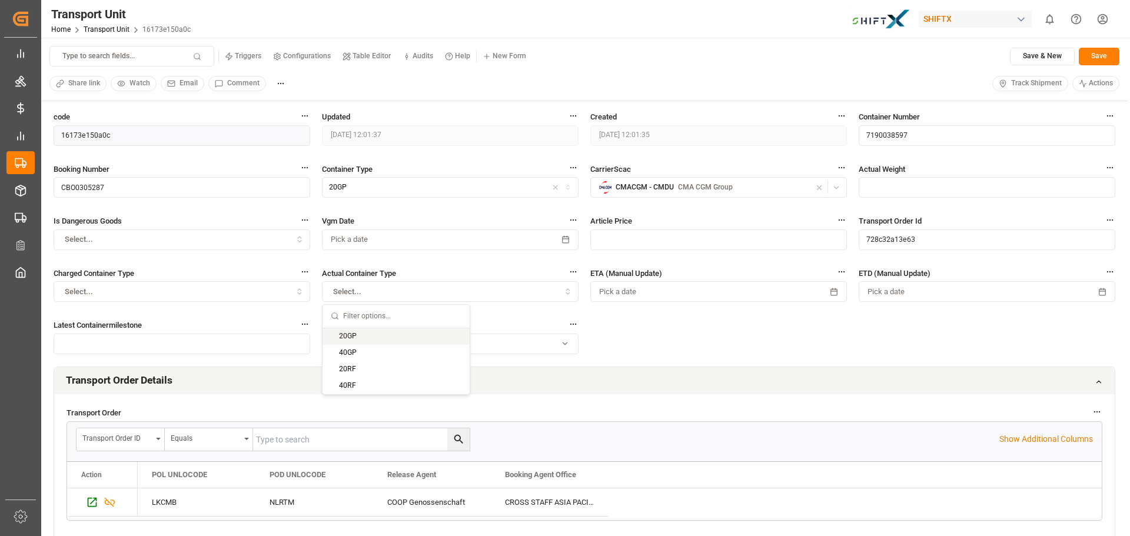
click at [382, 337] on div "20GP" at bounding box center [396, 337] width 147 height 16
click at [200, 292] on div "Select..." at bounding box center [182, 292] width 251 height 11
click at [144, 340] on div "20GP" at bounding box center [127, 337] width 147 height 16
click at [668, 287] on button "Pick a date" at bounding box center [719, 291] width 257 height 21
click at [891, 367] on div "Transport Order Details" at bounding box center [584, 381] width 1061 height 28
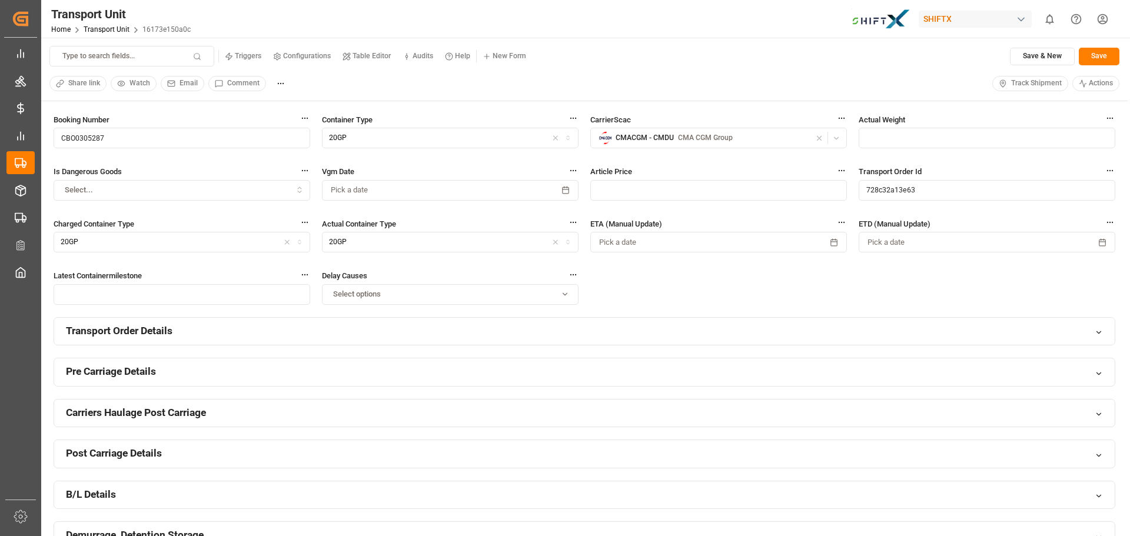
scroll to position [177, 0]
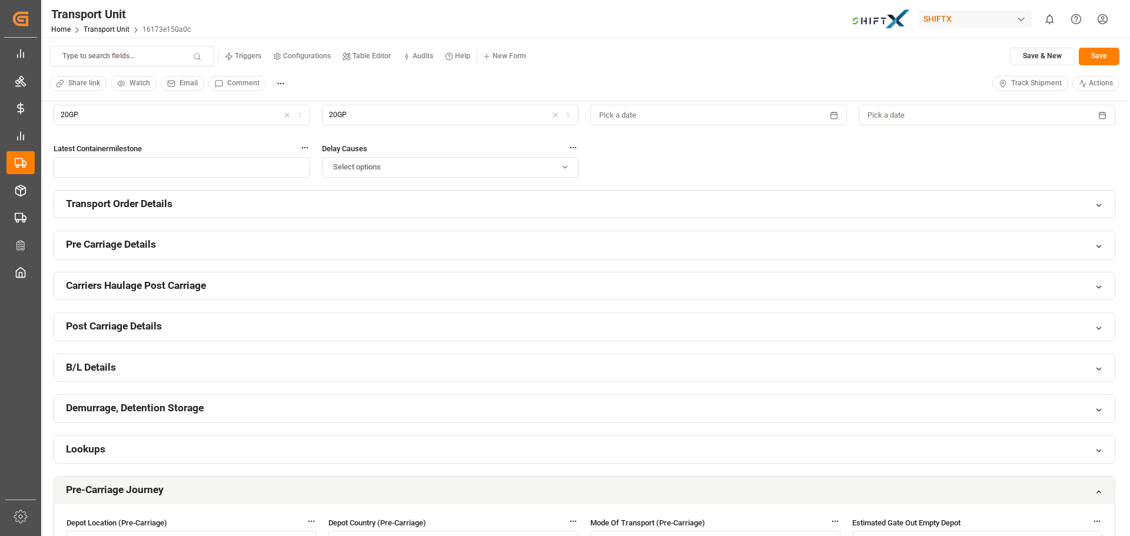
click at [303, 204] on div "Transport Order Details" at bounding box center [584, 205] width 1061 height 28
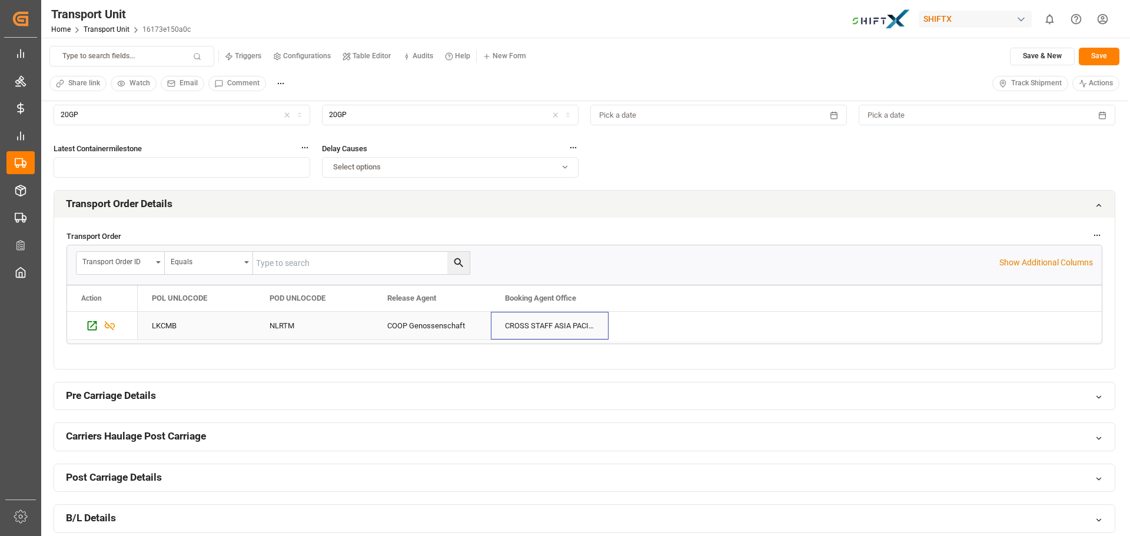
click at [554, 324] on div "CROSS STAFF ASIA PACIFIC LTD [GEOGRAPHIC_DATA]" at bounding box center [550, 326] width 118 height 28
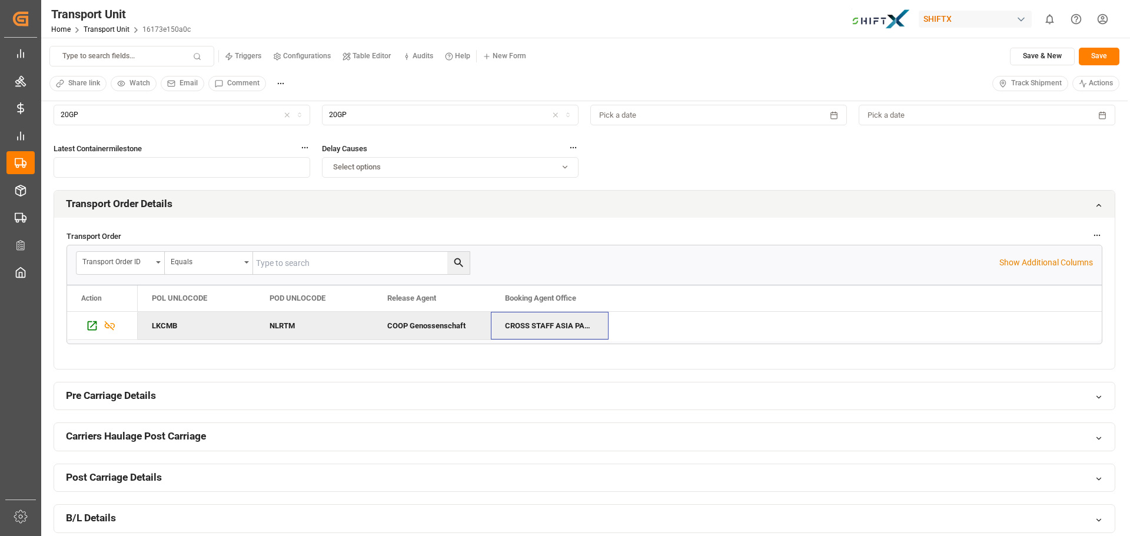
click at [251, 402] on div "Pre Carriage Details" at bounding box center [584, 397] width 1061 height 28
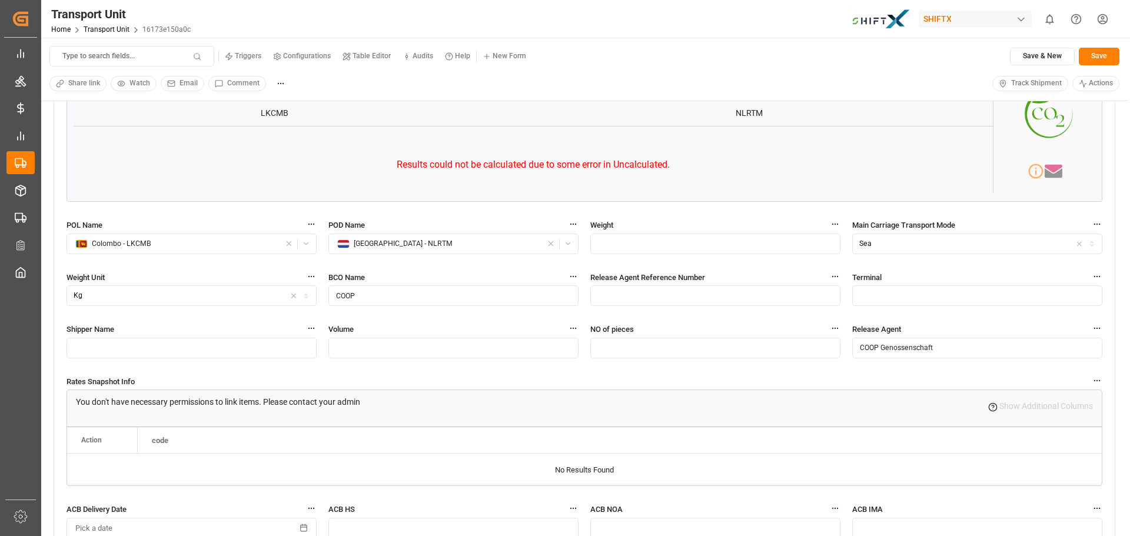
scroll to position [3151, 0]
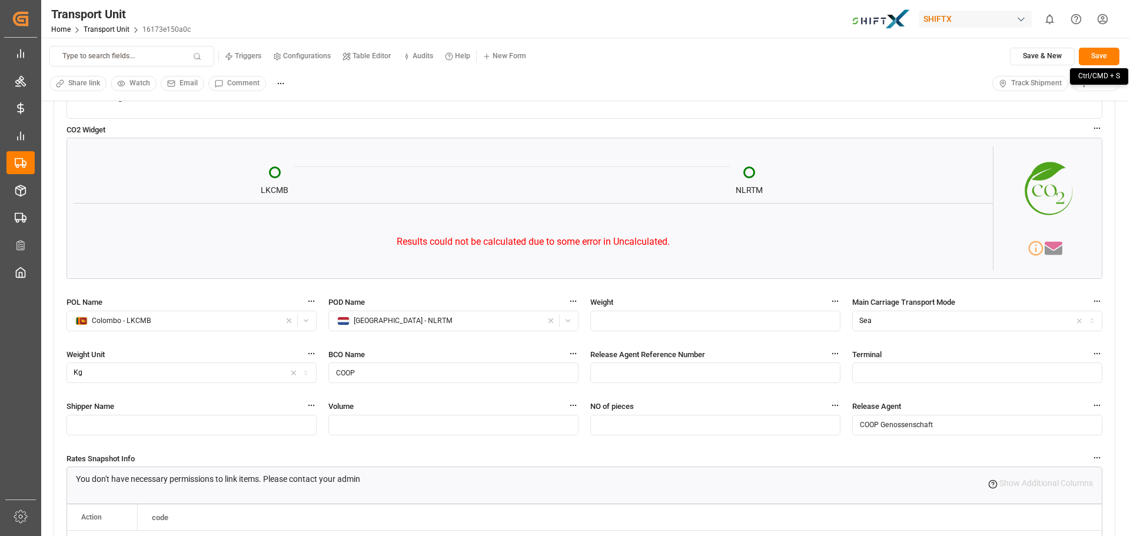
click at [1105, 55] on button "Save" at bounding box center [1099, 57] width 41 height 18
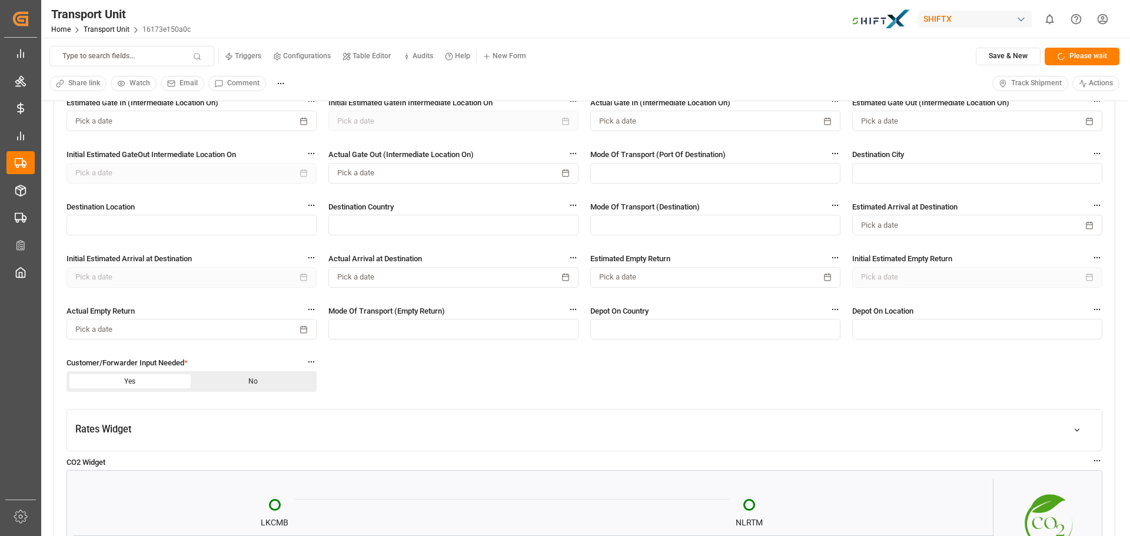
scroll to position [2621, 0]
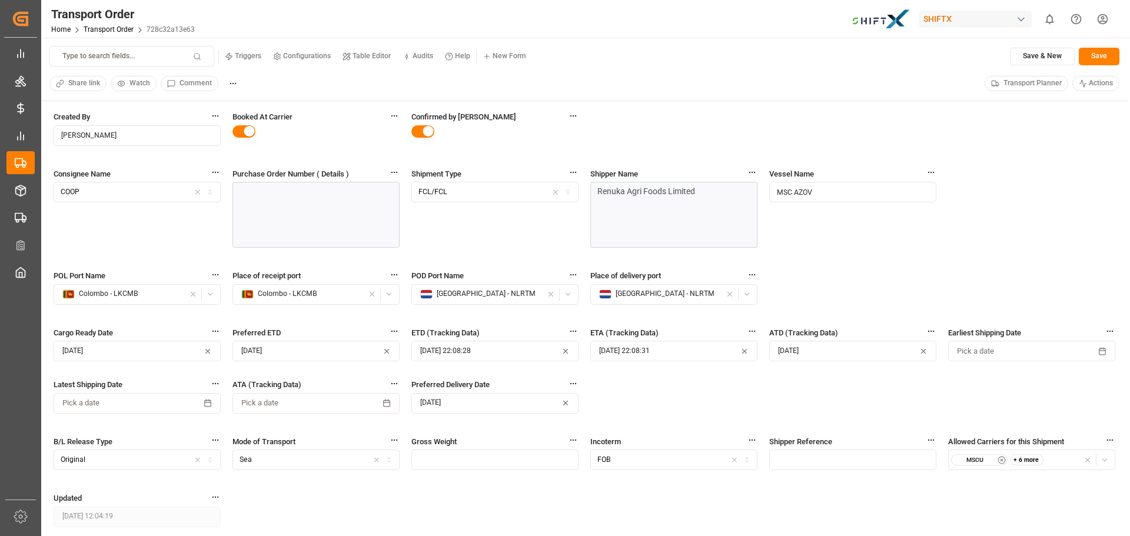
click at [292, 213] on div at bounding box center [316, 215] width 167 height 66
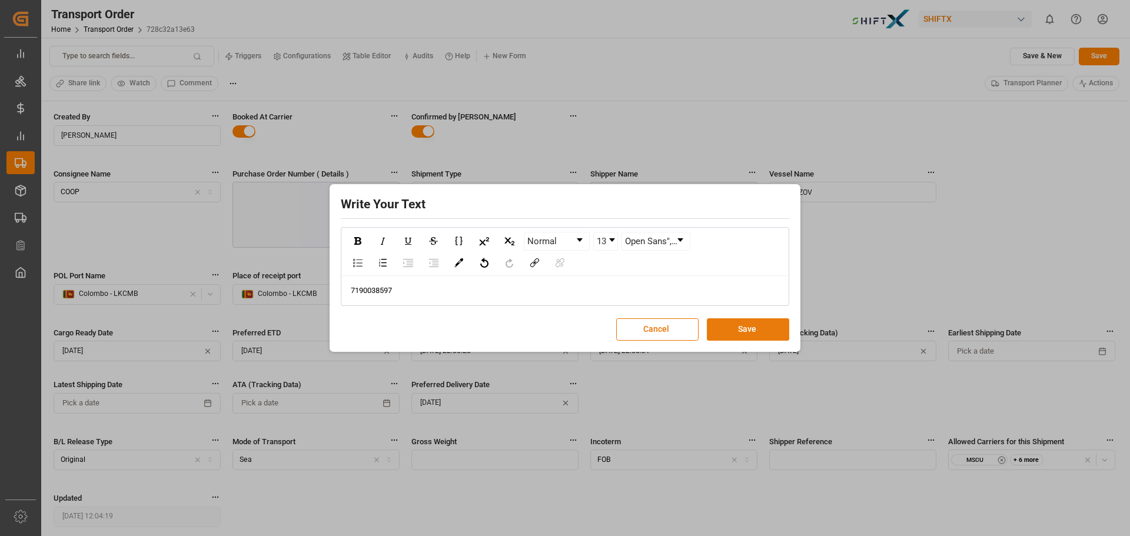
click at [708, 319] on div "Cancel Save" at bounding box center [565, 330] width 449 height 22
click at [741, 326] on button "Save" at bounding box center [748, 330] width 82 height 22
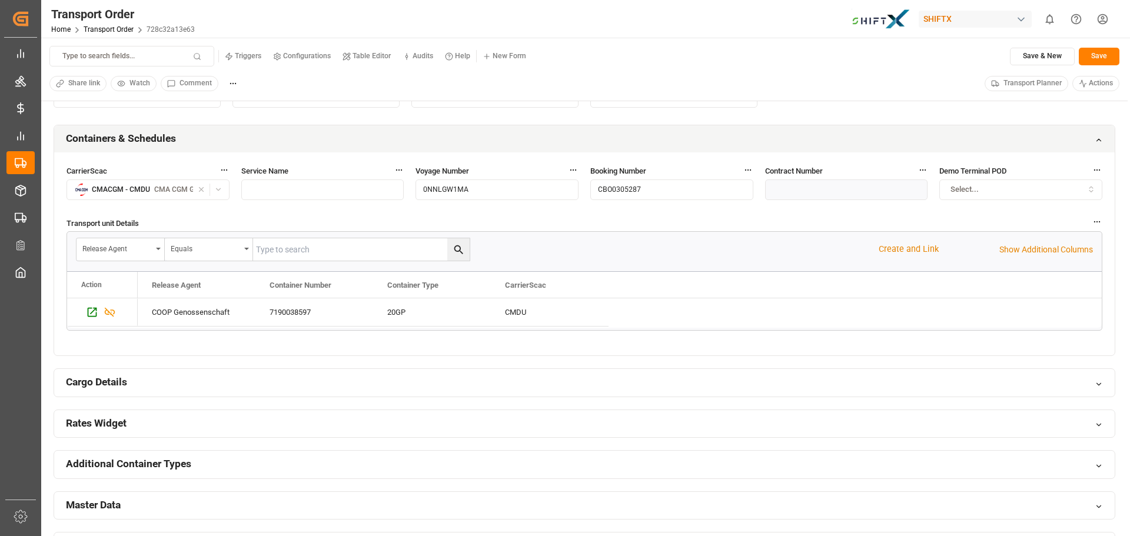
scroll to position [589, 0]
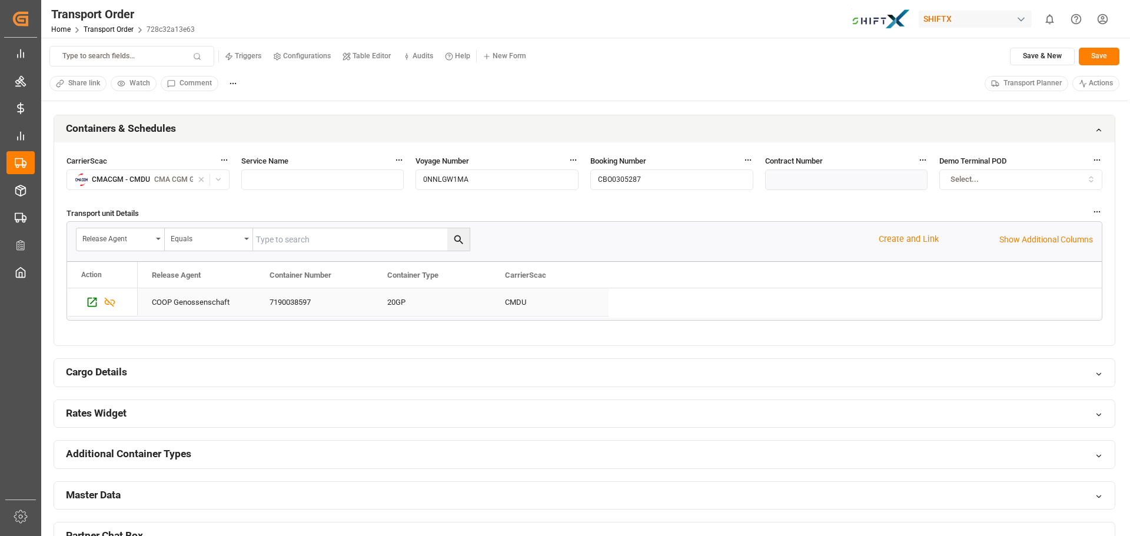
click at [274, 300] on div "7190038597" at bounding box center [315, 303] width 118 height 28
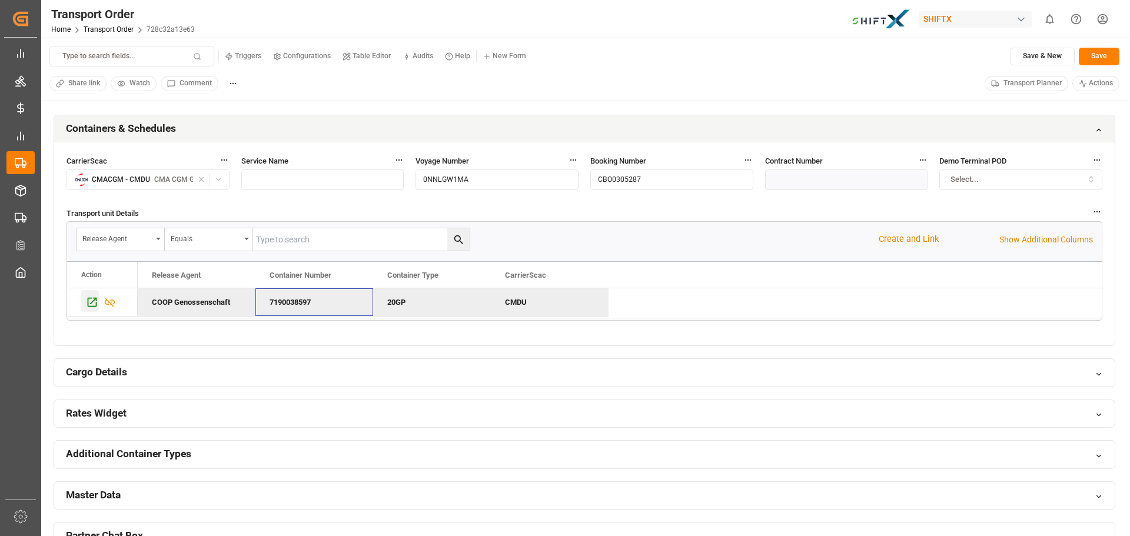
drag, startPoint x: 88, startPoint y: 301, endPoint x: 94, endPoint y: 302, distance: 6.6
click at [94, 302] on icon "Press SPACE to deselect this row." at bounding box center [92, 302] width 12 height 12
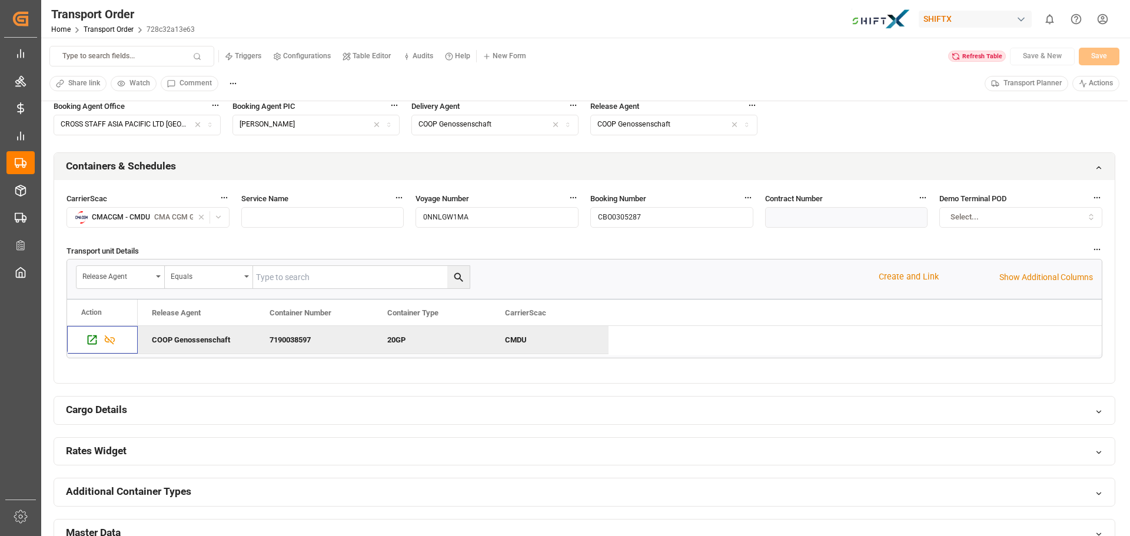
scroll to position [530, 0]
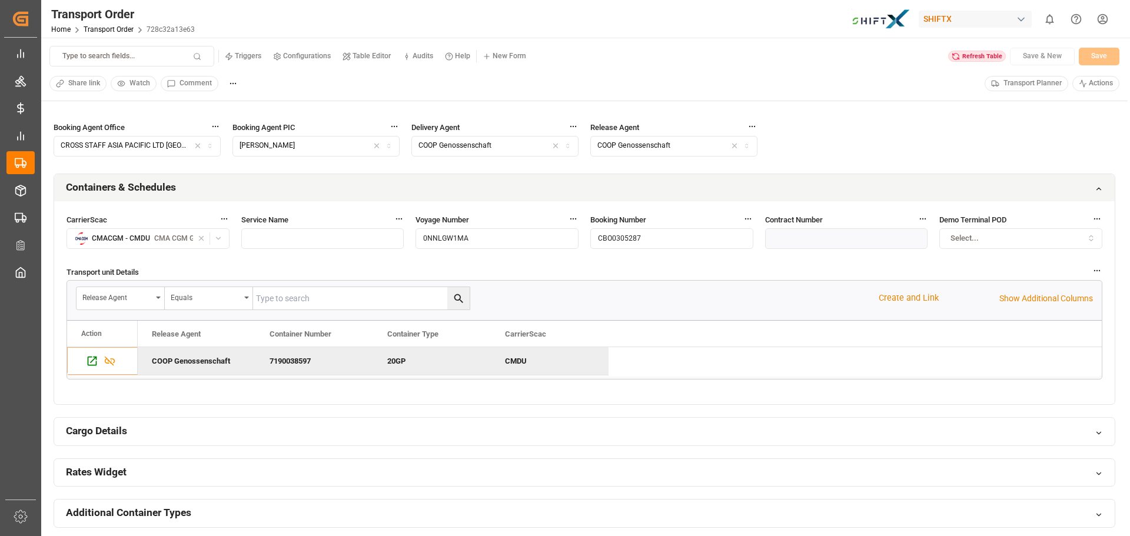
click at [705, 383] on div "Transport unit Details Release Agent Equals Create and Link Show Additional Col…" at bounding box center [585, 329] width 1036 height 127
click at [966, 56] on div "Refresh Table" at bounding box center [978, 57] width 58 height 12
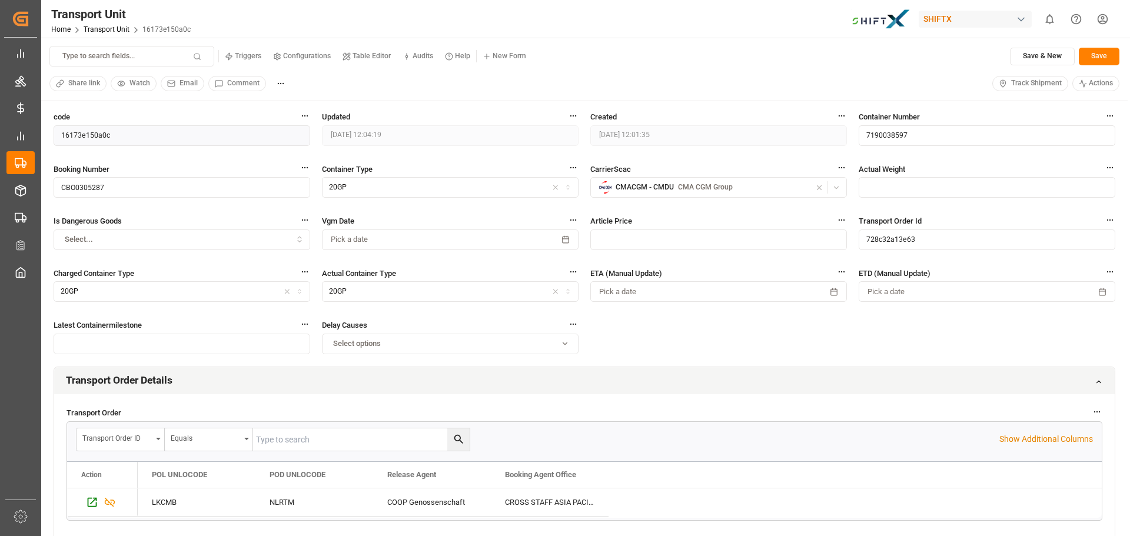
drag, startPoint x: 904, startPoint y: 131, endPoint x: 916, endPoint y: 133, distance: 11.3
click at [906, 134] on input "7190038597" at bounding box center [987, 135] width 257 height 21
click at [921, 134] on input "7190038597" at bounding box center [987, 135] width 257 height 21
type input "7"
type input "FTAU2174887"
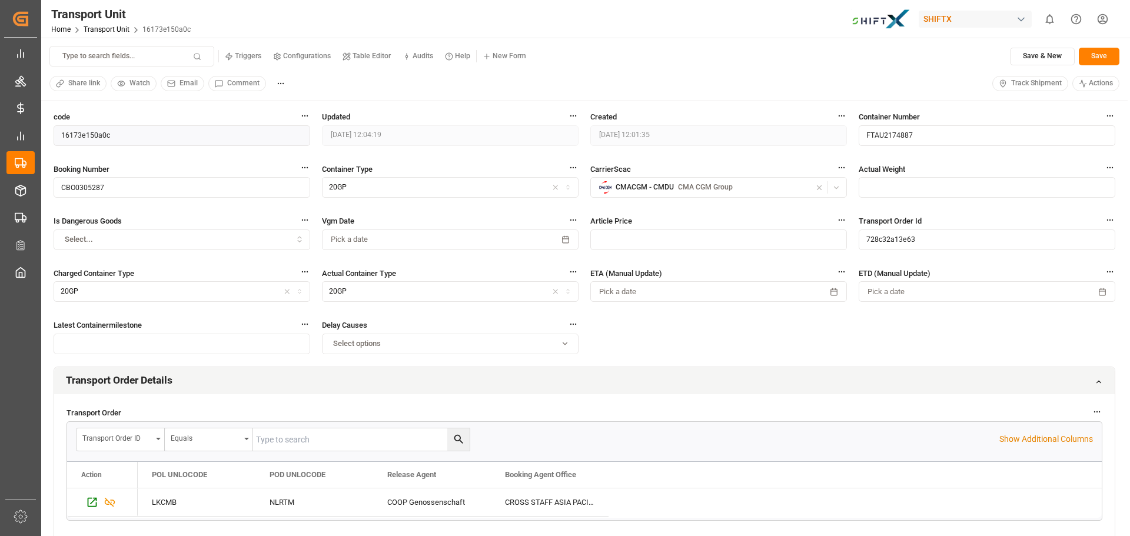
click at [907, 184] on input "text" at bounding box center [987, 187] width 257 height 21
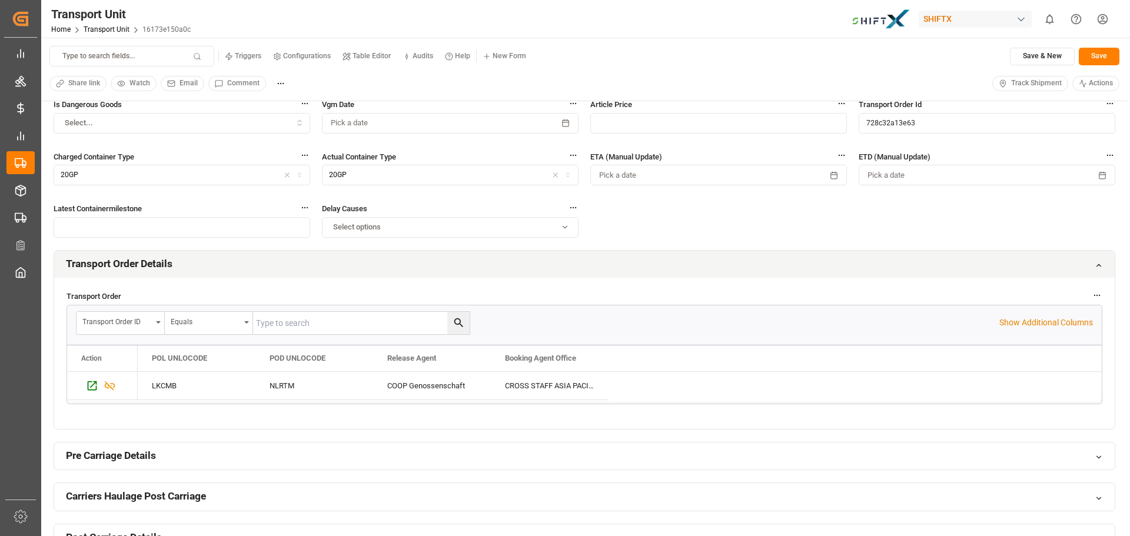
scroll to position [118, 0]
type input "15208.83"
click at [1033, 325] on p "Show Additional Columns" at bounding box center [1047, 322] width 94 height 12
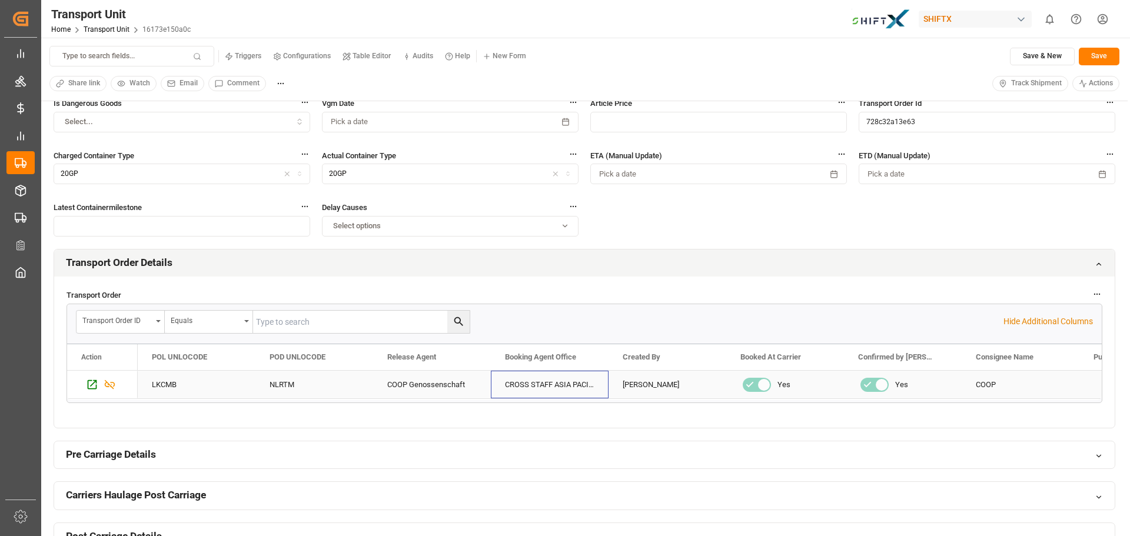
click at [535, 382] on div "CROSS STAFF ASIA PACIFIC LTD [GEOGRAPHIC_DATA]" at bounding box center [550, 385] width 118 height 28
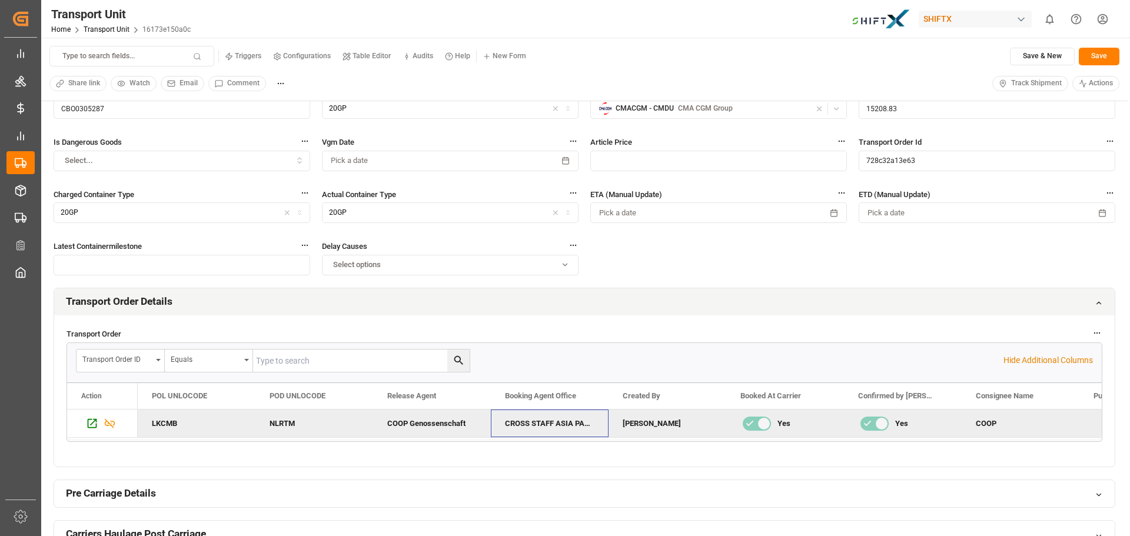
scroll to position [0, 0]
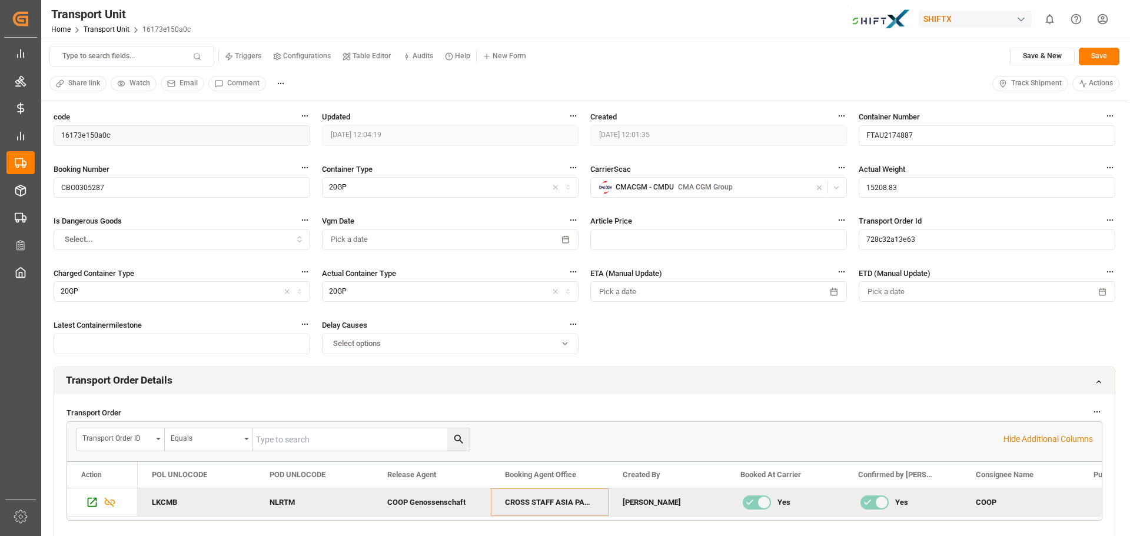
click at [1095, 58] on button "Save" at bounding box center [1099, 57] width 41 height 18
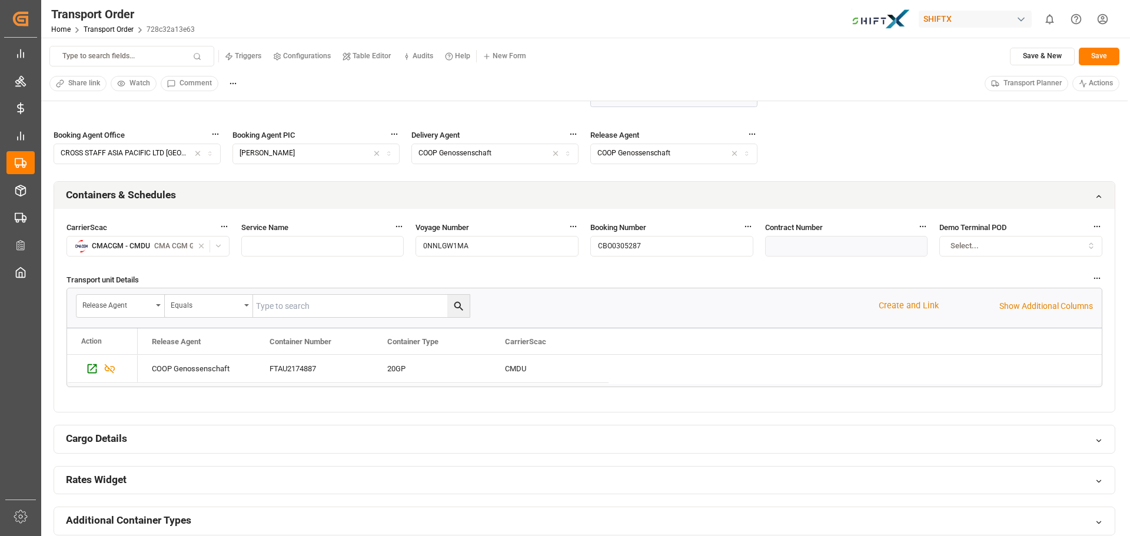
scroll to position [589, 0]
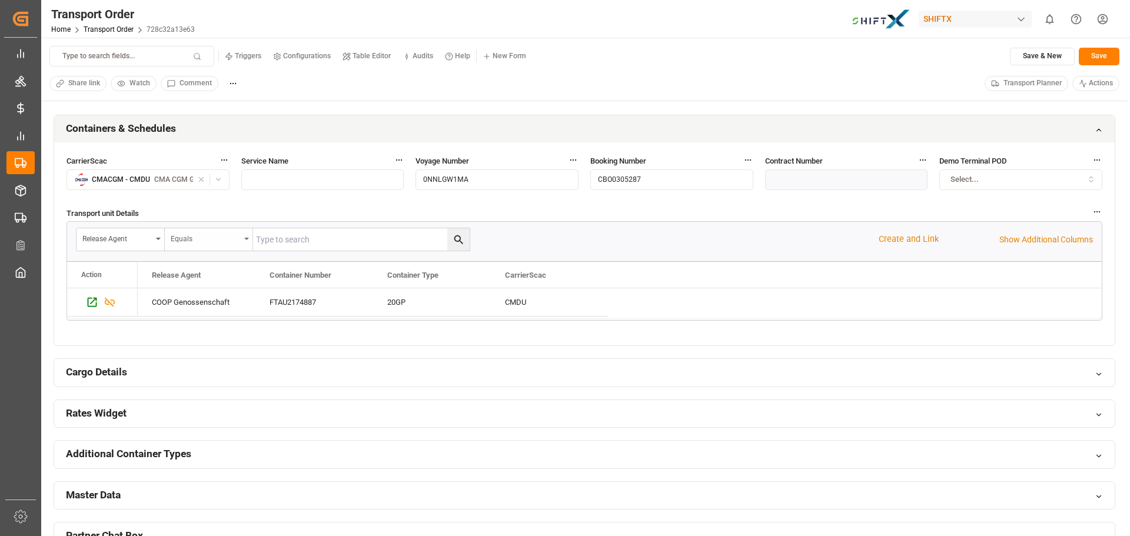
click at [227, 241] on div "Equals" at bounding box center [205, 238] width 69 height 14
drag, startPoint x: 698, startPoint y: 287, endPoint x: 705, endPoint y: 289, distance: 6.7
click at [698, 288] on div "Action Release Agent Container Number Container Type" at bounding box center [584, 275] width 1035 height 26
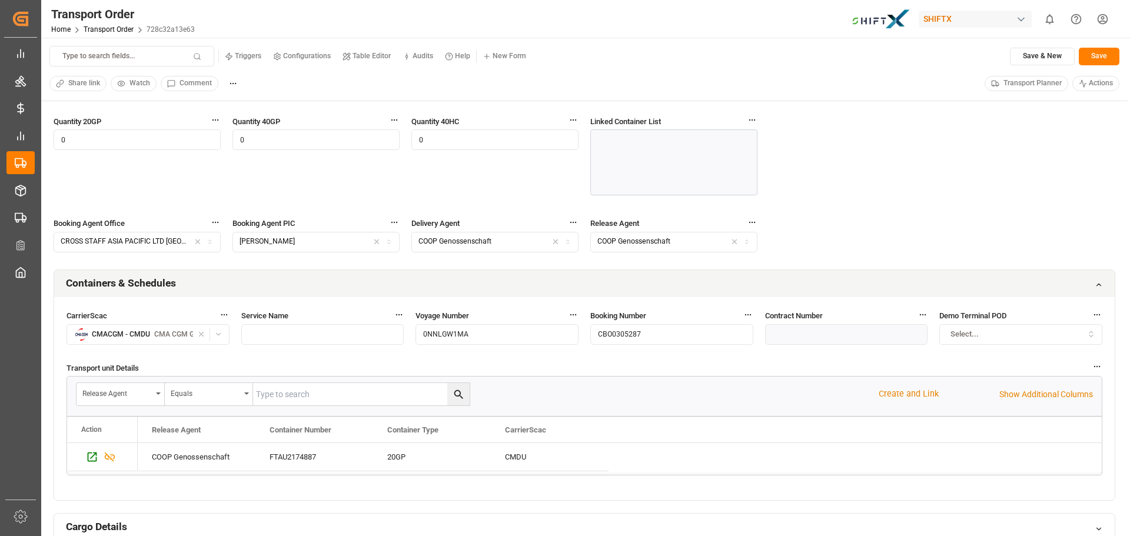
scroll to position [512, 0]
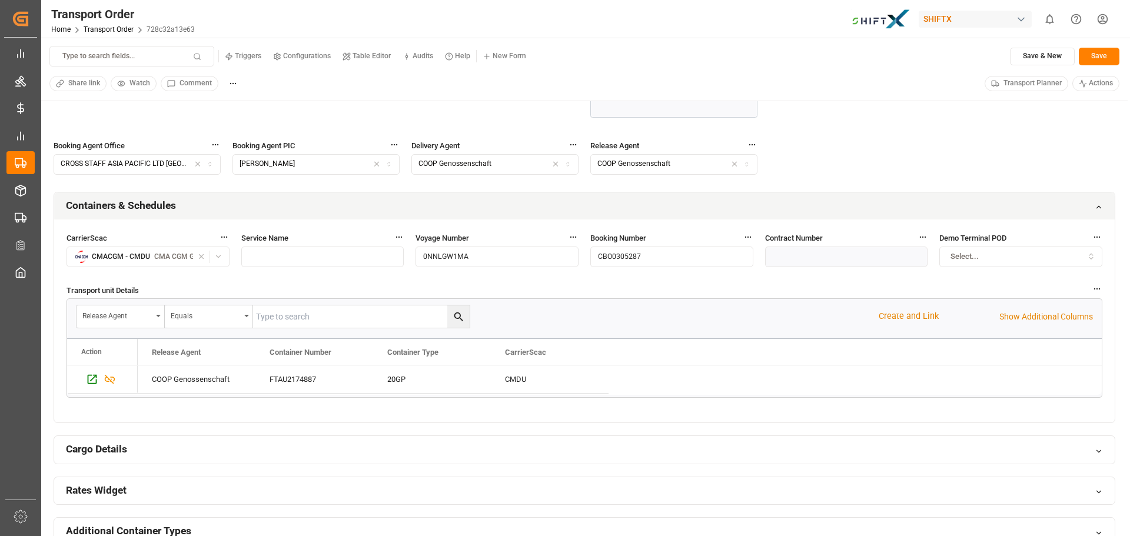
click at [319, 255] on input "text" at bounding box center [322, 257] width 163 height 21
click at [1098, 236] on icon "button" at bounding box center [1097, 237] width 8 height 8
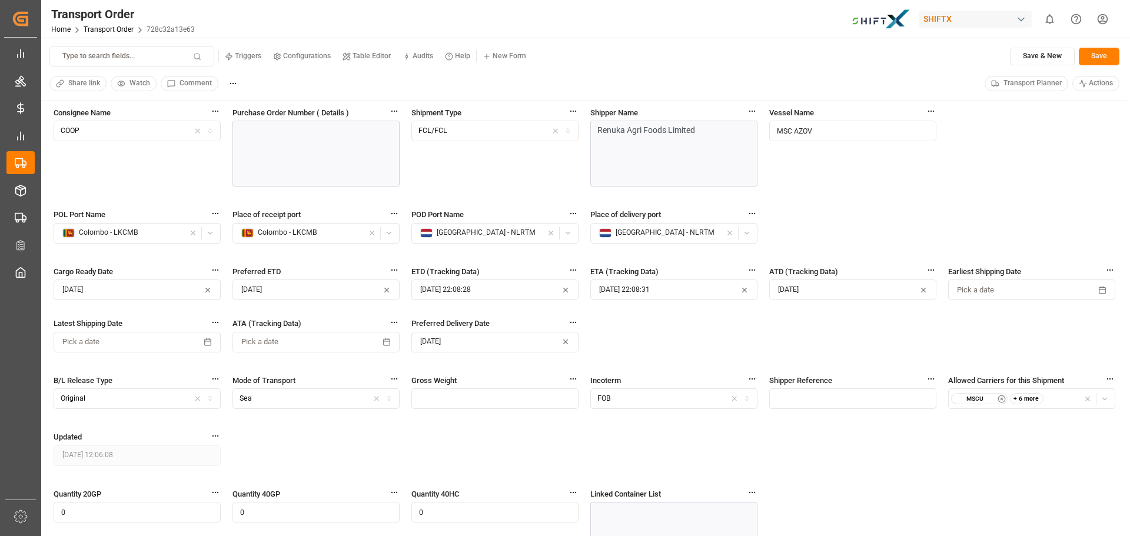
scroll to position [0, 0]
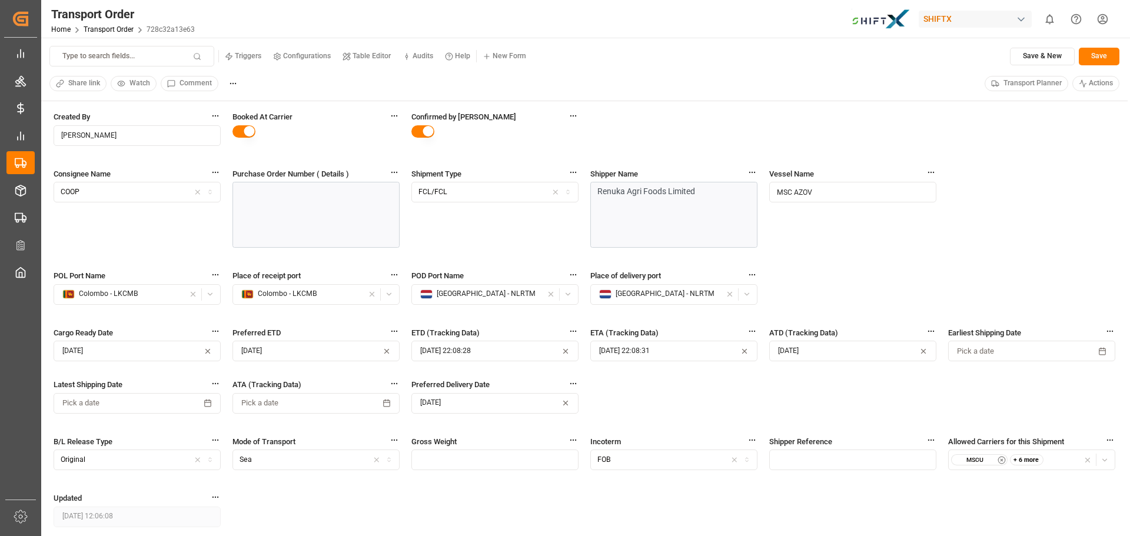
click at [269, 213] on div at bounding box center [316, 215] width 167 height 66
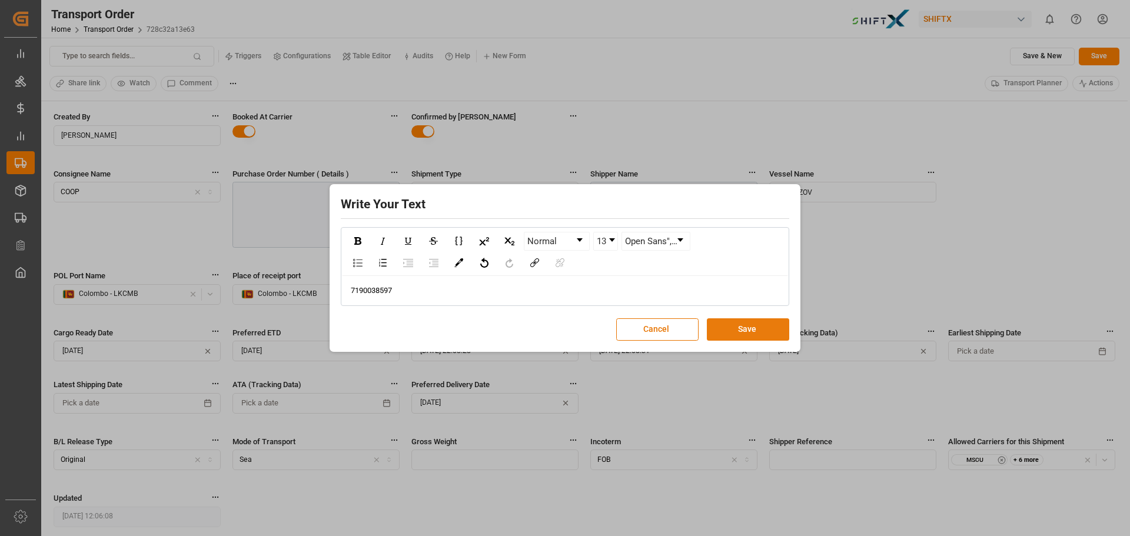
click at [734, 331] on button "Save" at bounding box center [748, 330] width 82 height 22
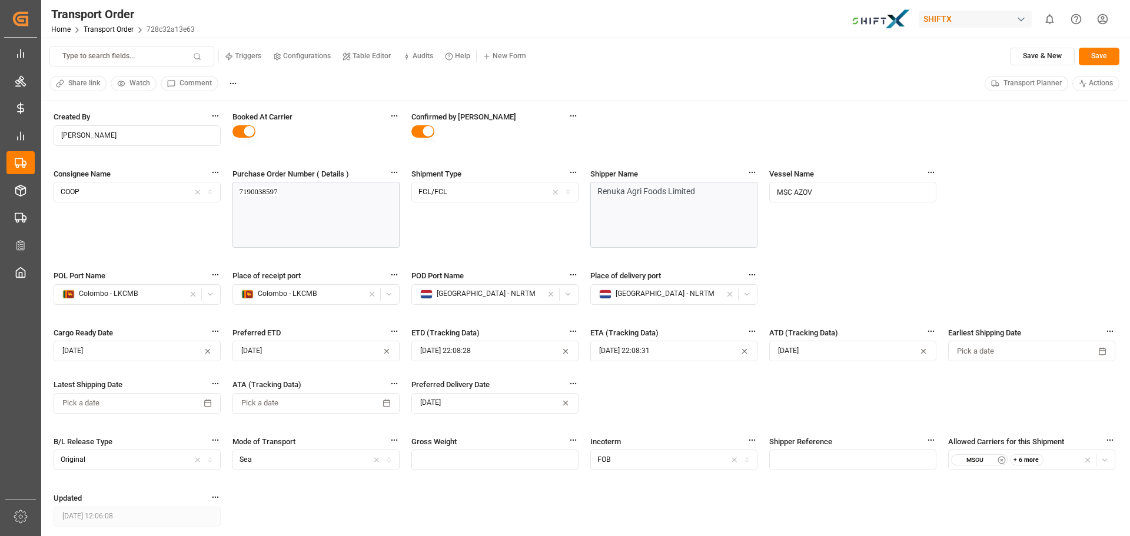
click at [1109, 59] on button "Save" at bounding box center [1099, 57] width 41 height 18
click at [1020, 85] on span "Transport Planner" at bounding box center [1033, 83] width 58 height 11
